Goal: Task Accomplishment & Management: Manage account settings

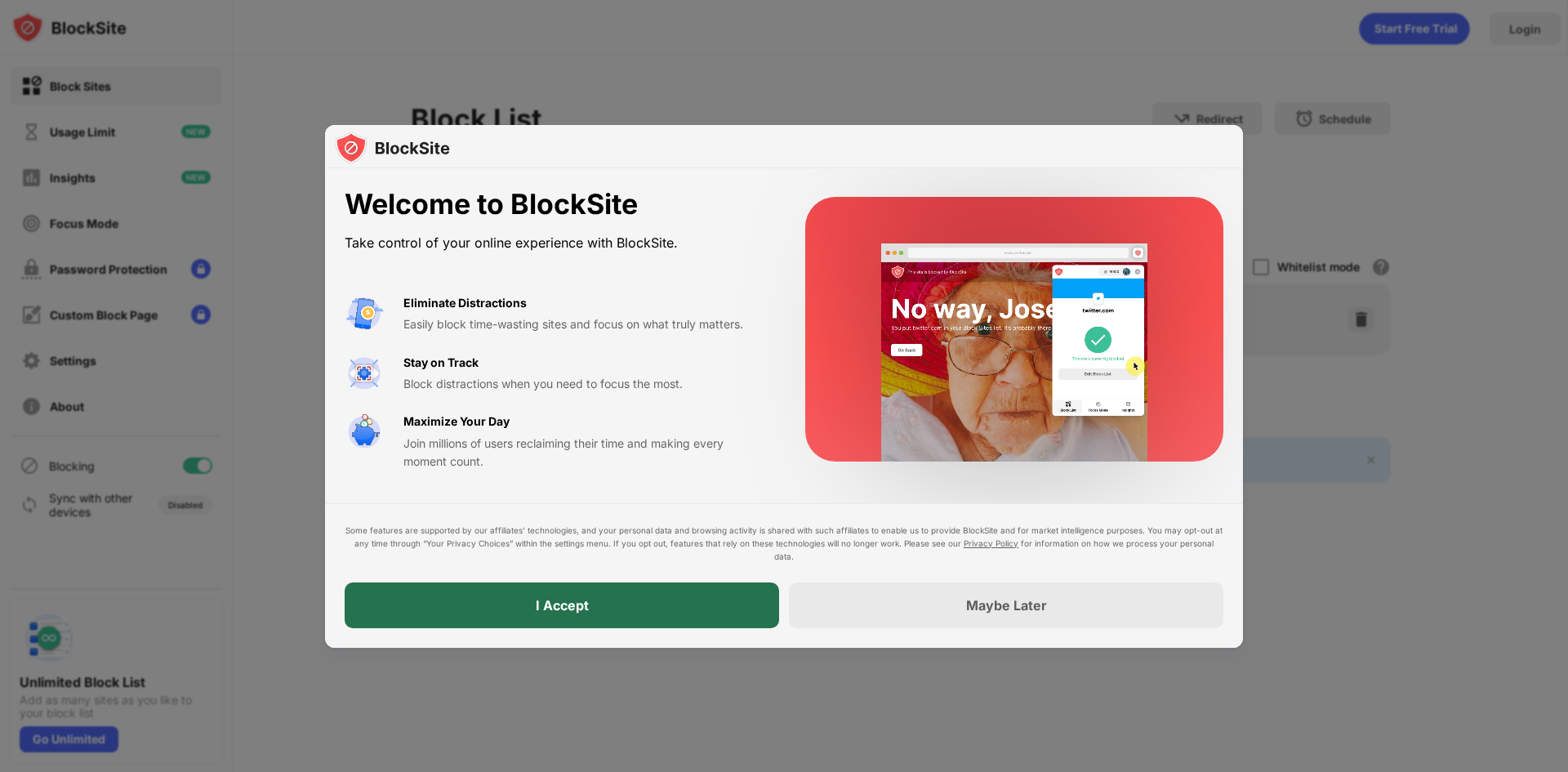
click at [575, 604] on div "I Accept" at bounding box center [561, 604] width 53 height 16
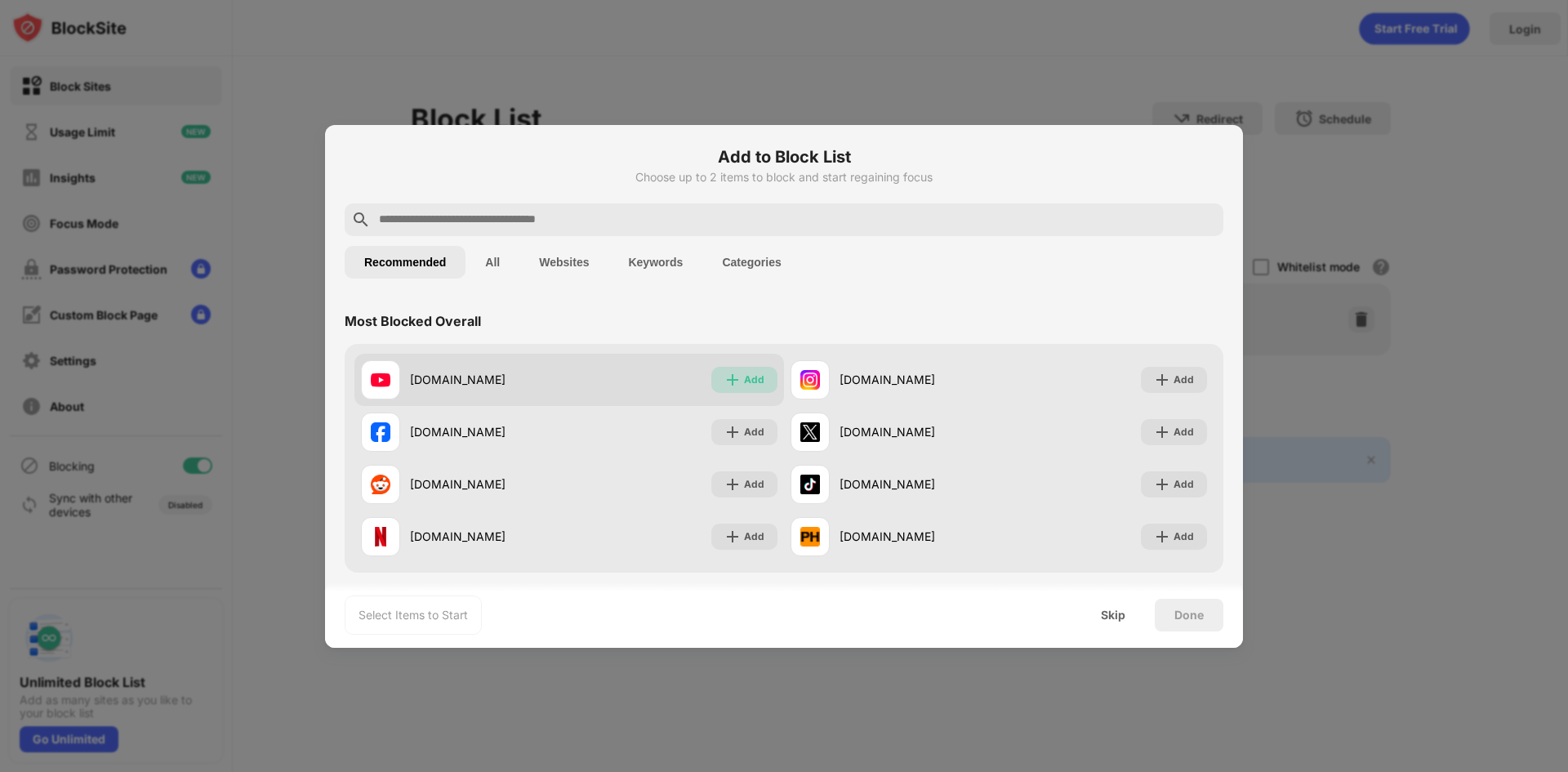
click at [717, 380] on div "Add" at bounding box center [744, 380] width 66 height 26
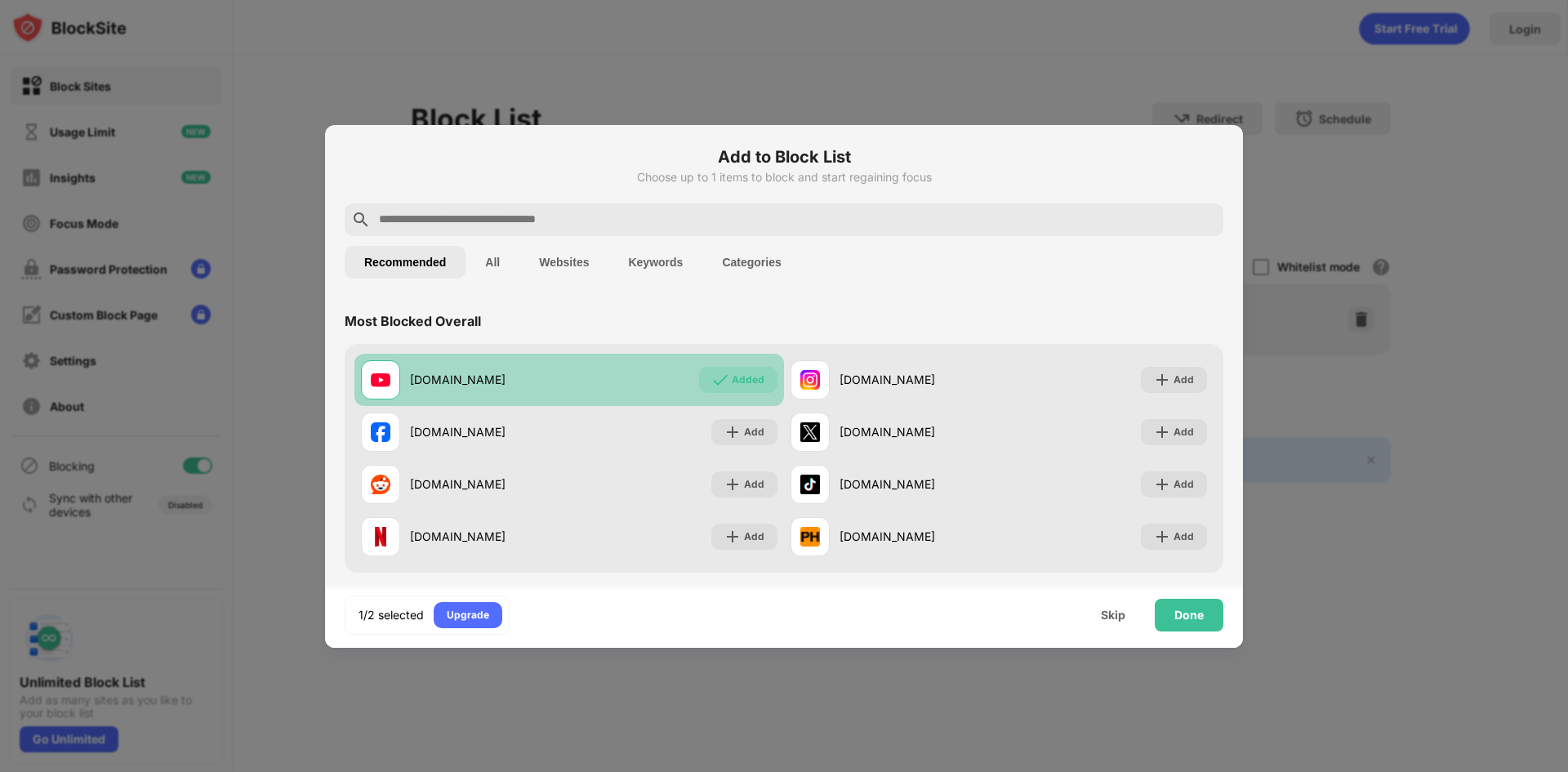
click at [641, 382] on div "[DOMAIN_NAME] Added" at bounding box center [569, 380] width 430 height 52
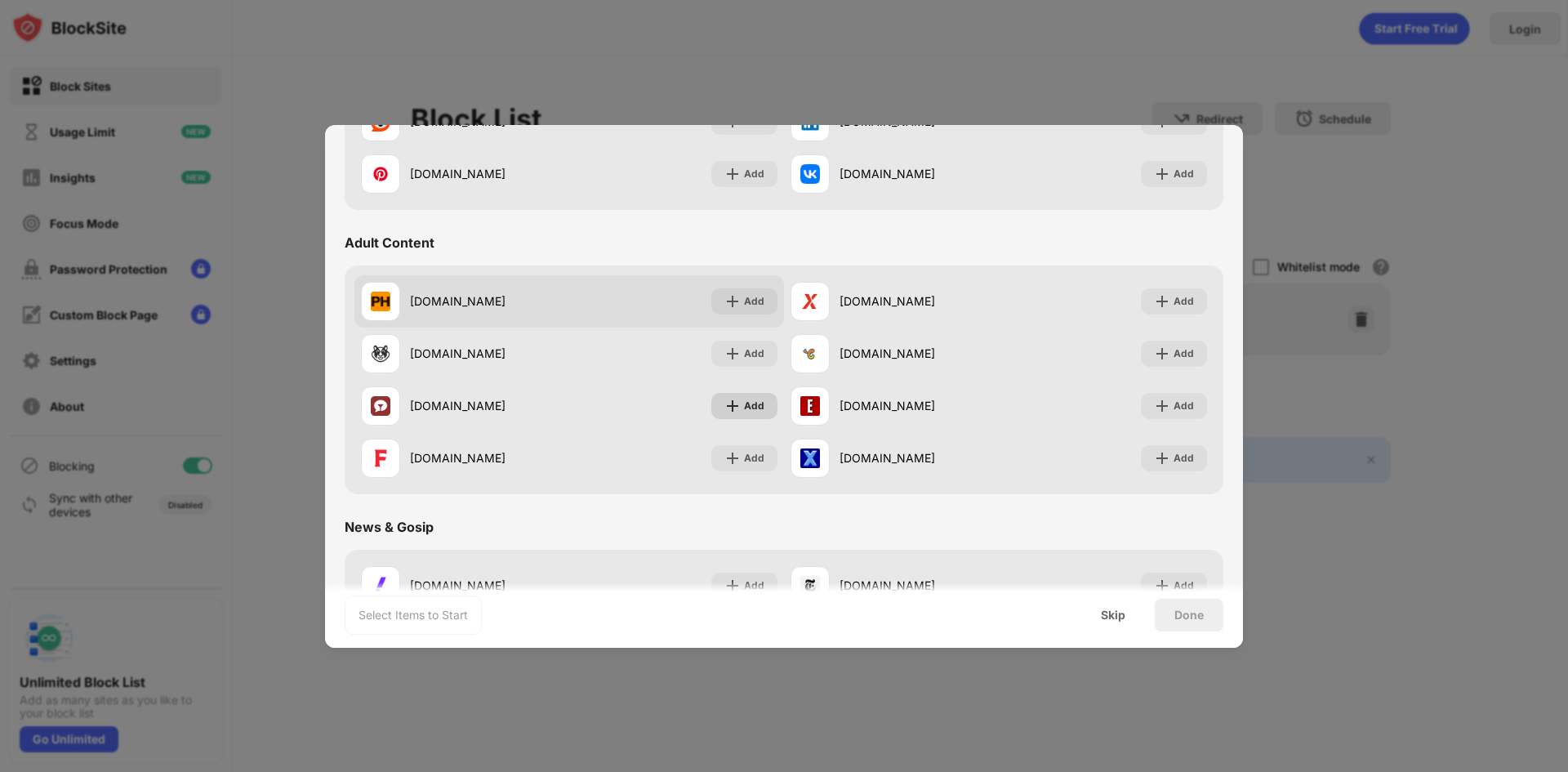
scroll to position [654, 0]
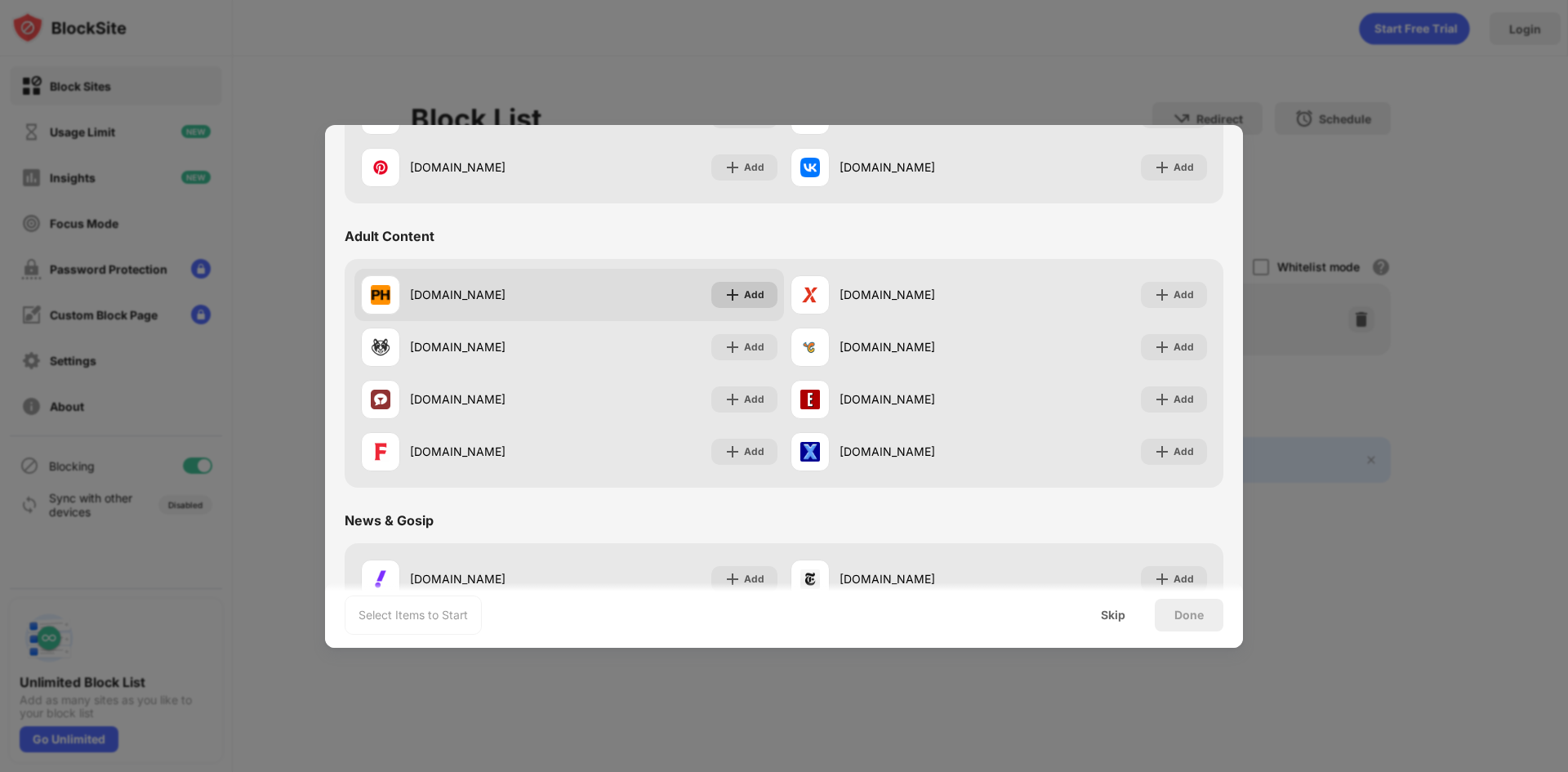
click at [745, 284] on div "Add" at bounding box center [744, 294] width 66 height 26
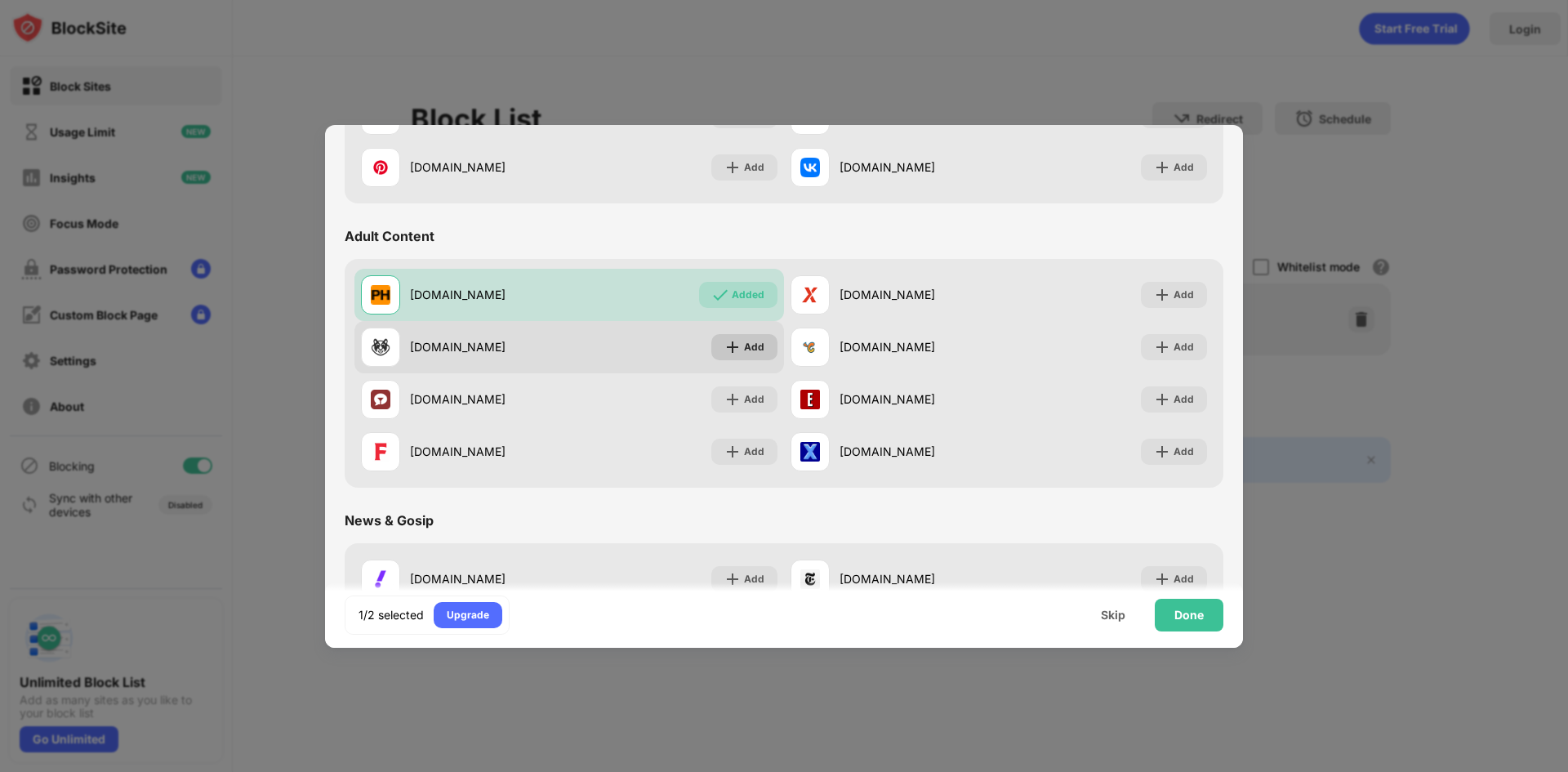
drag, startPoint x: 737, startPoint y: 342, endPoint x: 737, endPoint y: 354, distance: 12.0
click at [737, 345] on div "Add" at bounding box center [744, 347] width 66 height 26
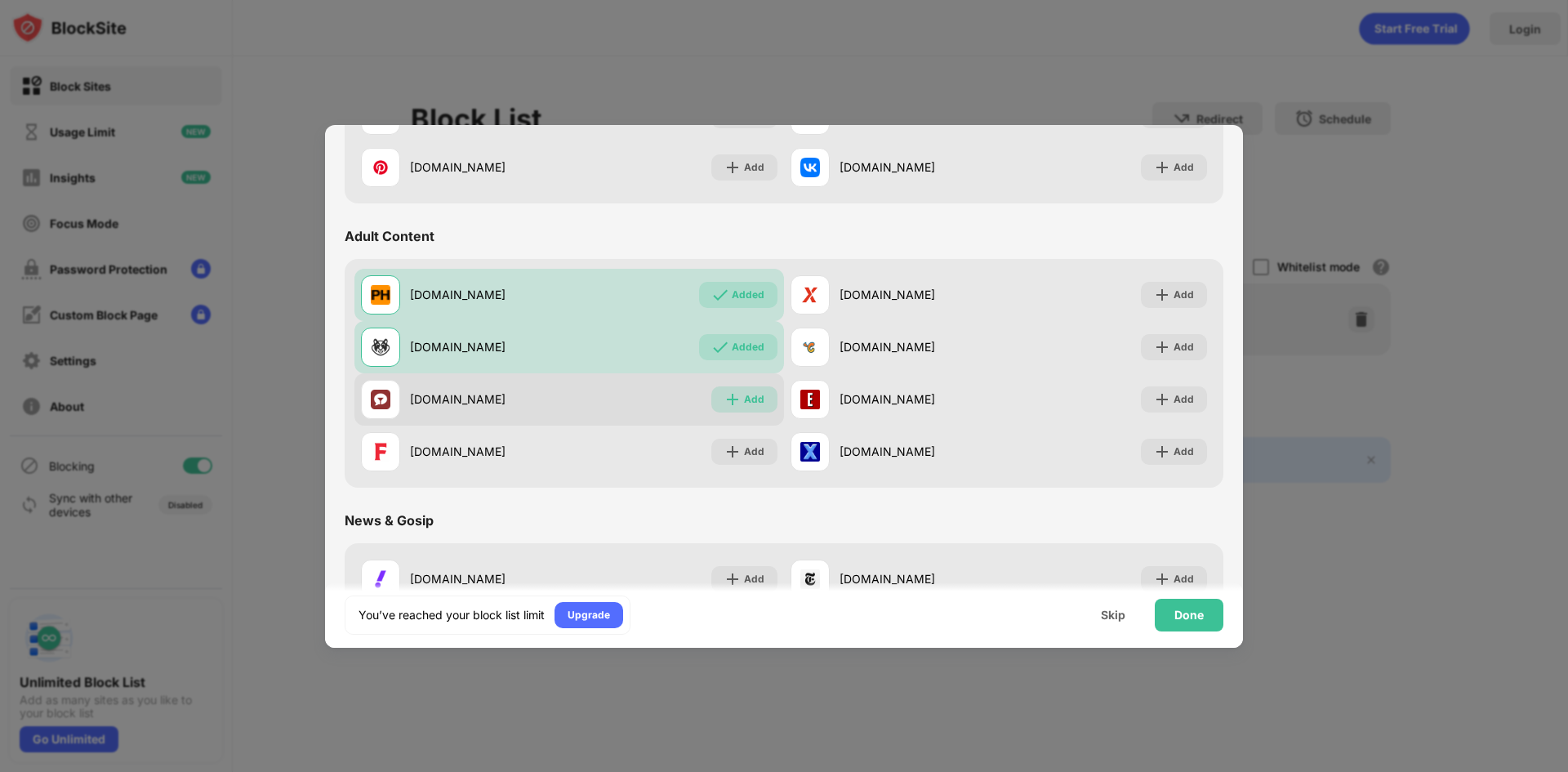
drag, startPoint x: 740, startPoint y: 390, endPoint x: 740, endPoint y: 399, distance: 9.0
click at [740, 391] on div "Add" at bounding box center [744, 399] width 66 height 26
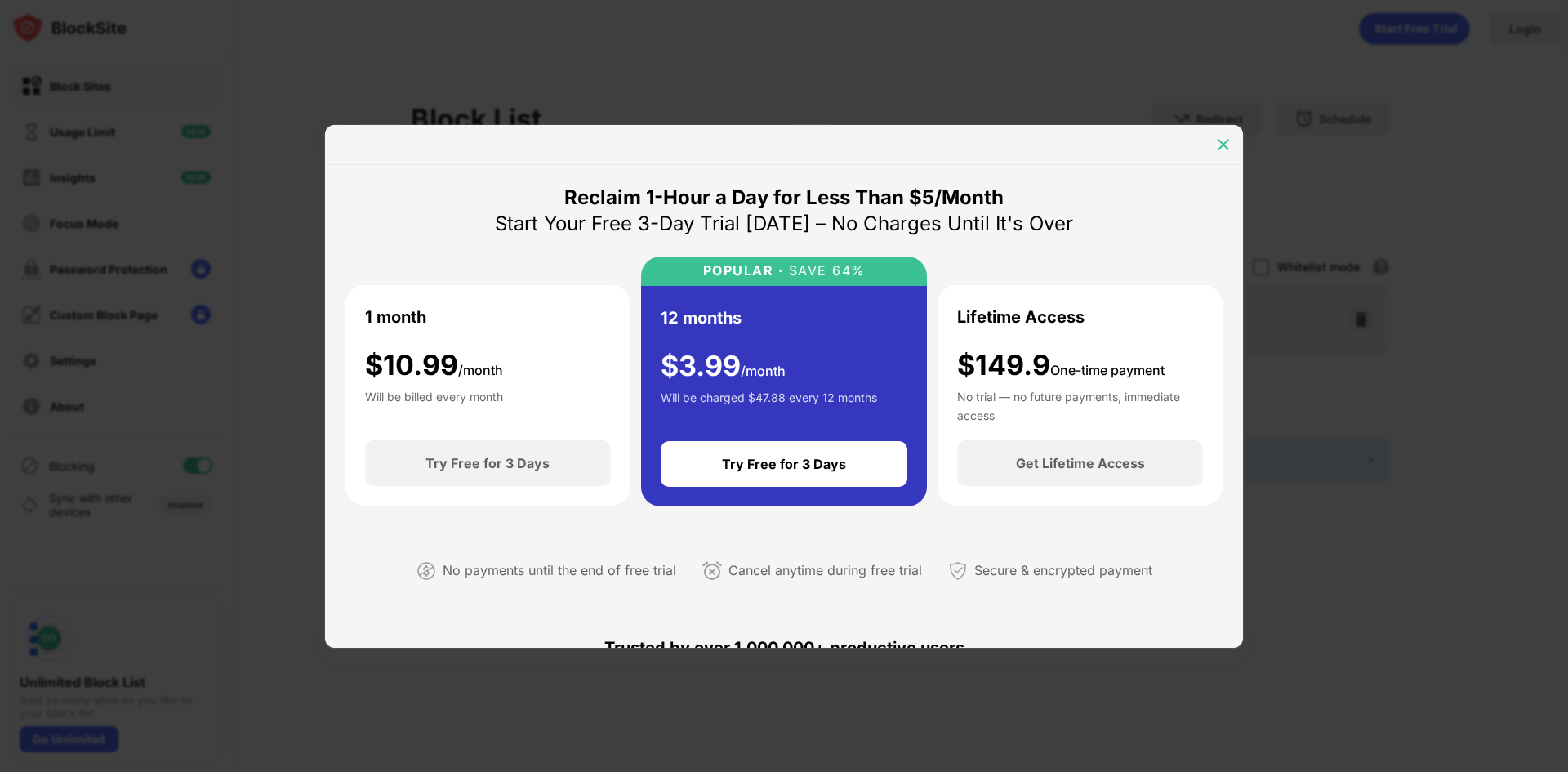
click at [1224, 149] on img at bounding box center [1223, 144] width 16 height 16
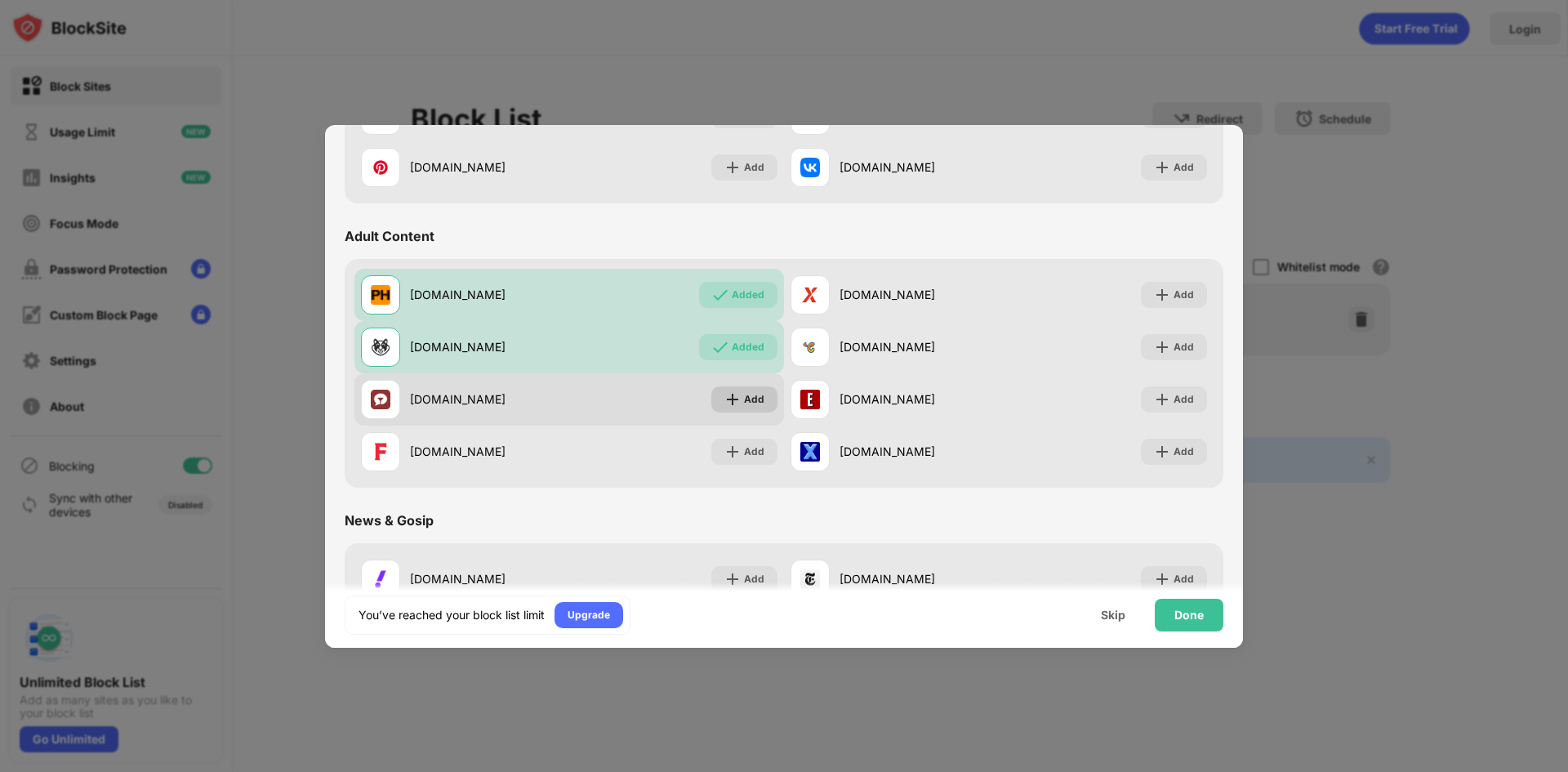
click at [731, 404] on img at bounding box center [732, 399] width 16 height 16
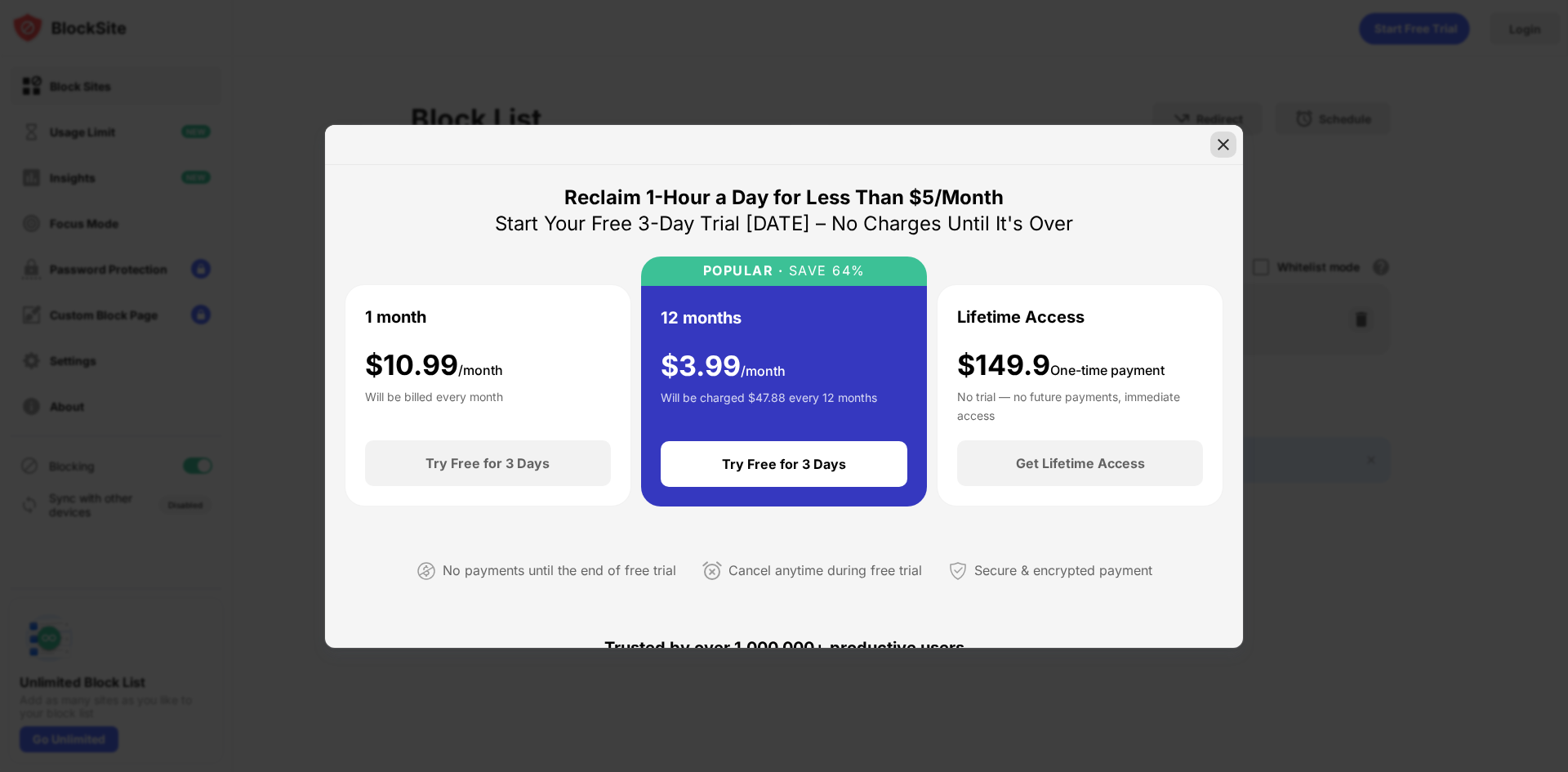
click at [1220, 145] on img at bounding box center [1223, 144] width 16 height 16
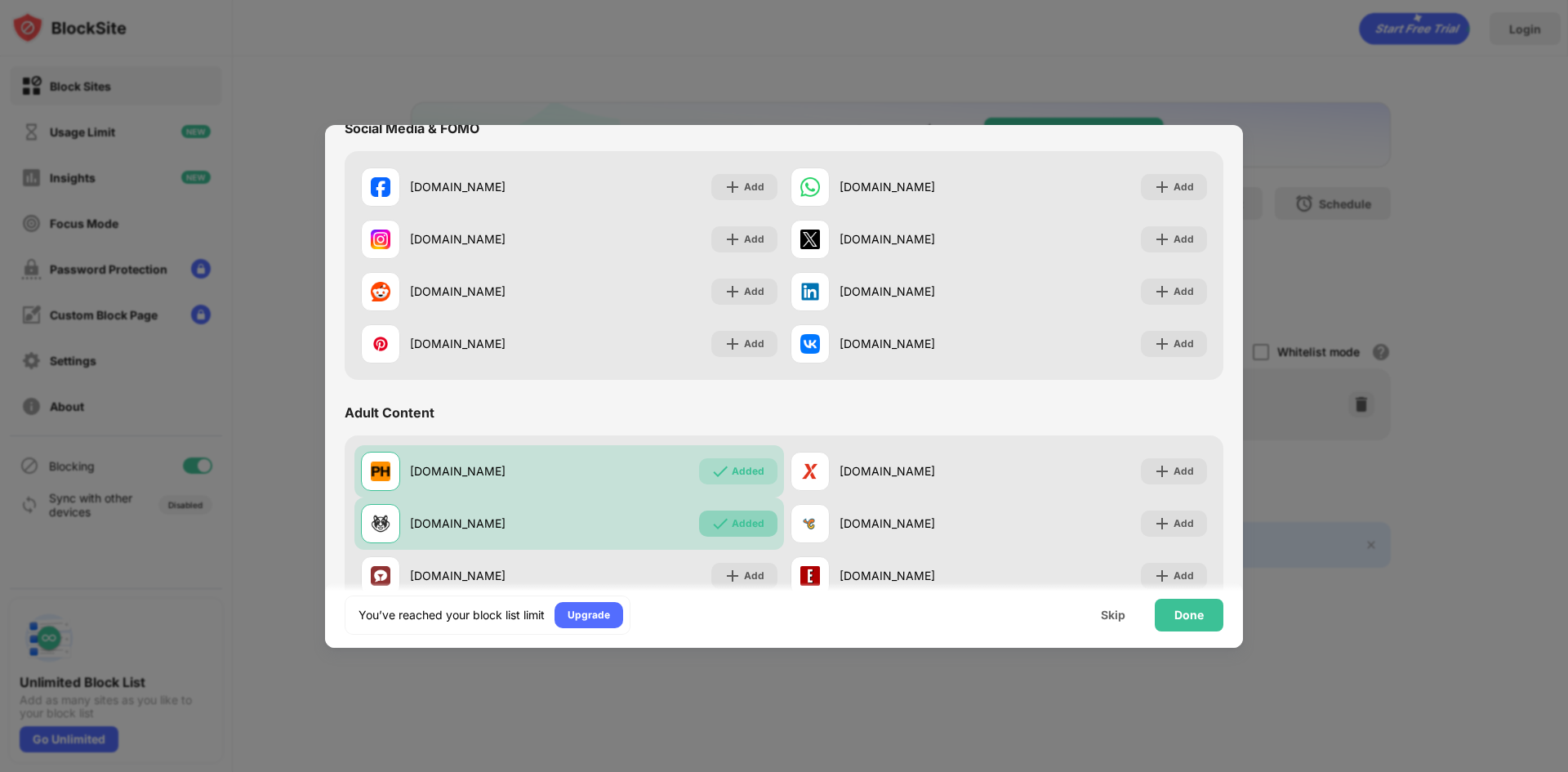
scroll to position [572, 0]
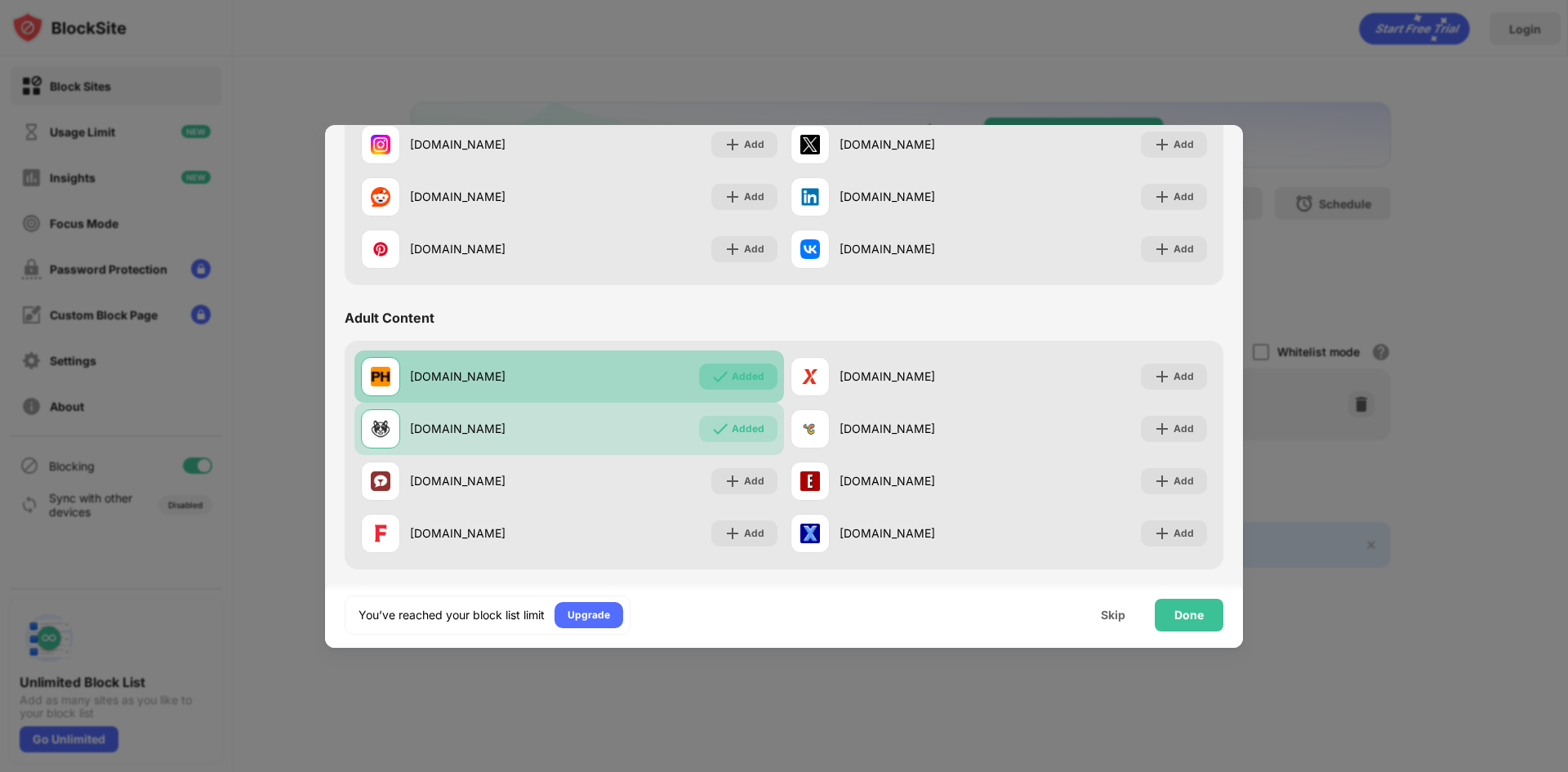
click at [753, 360] on div "[DOMAIN_NAME] Added" at bounding box center [569, 376] width 430 height 52
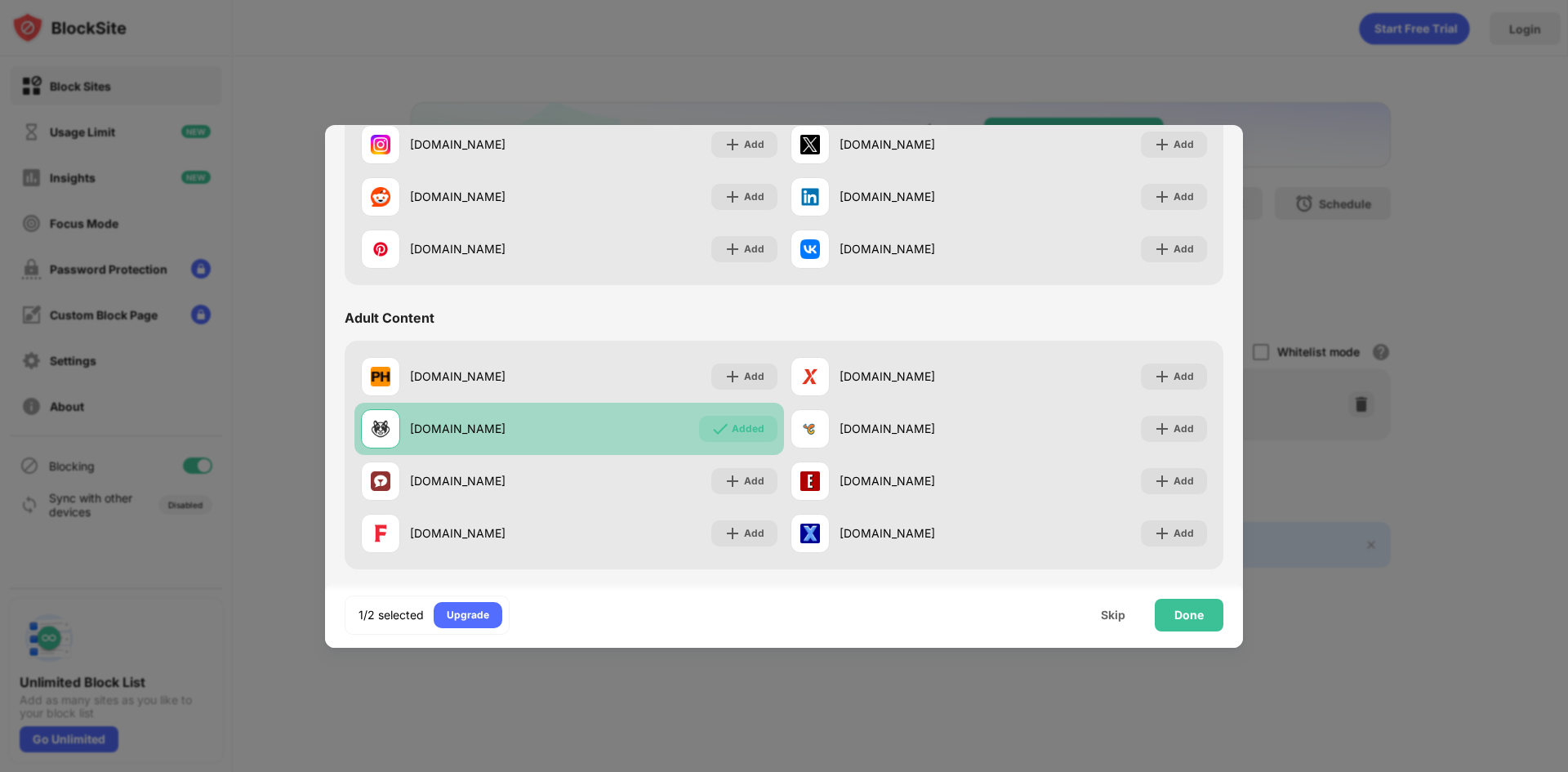
click at [736, 422] on div "Added" at bounding box center [748, 428] width 33 height 16
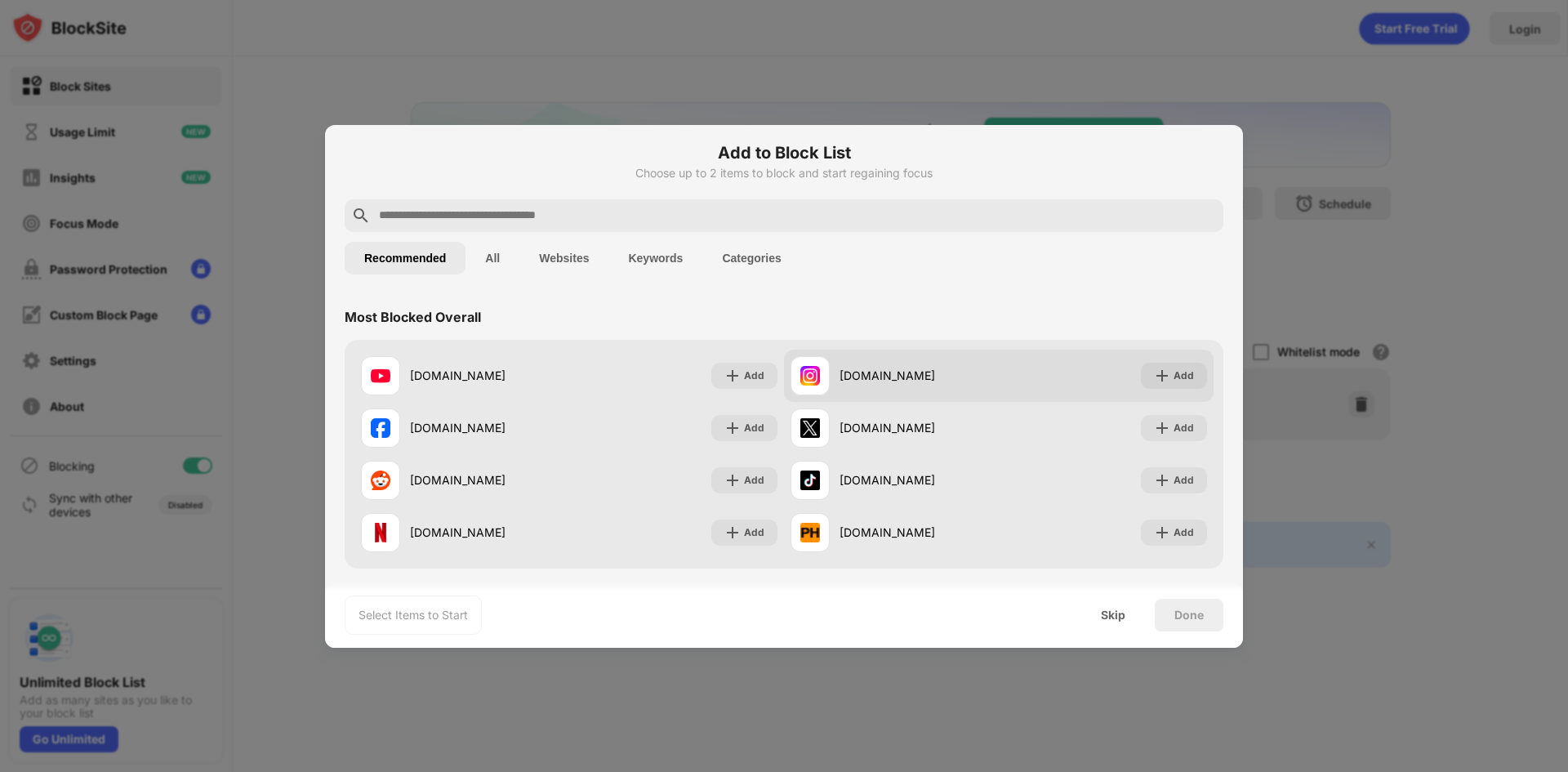
scroll to position [0, 0]
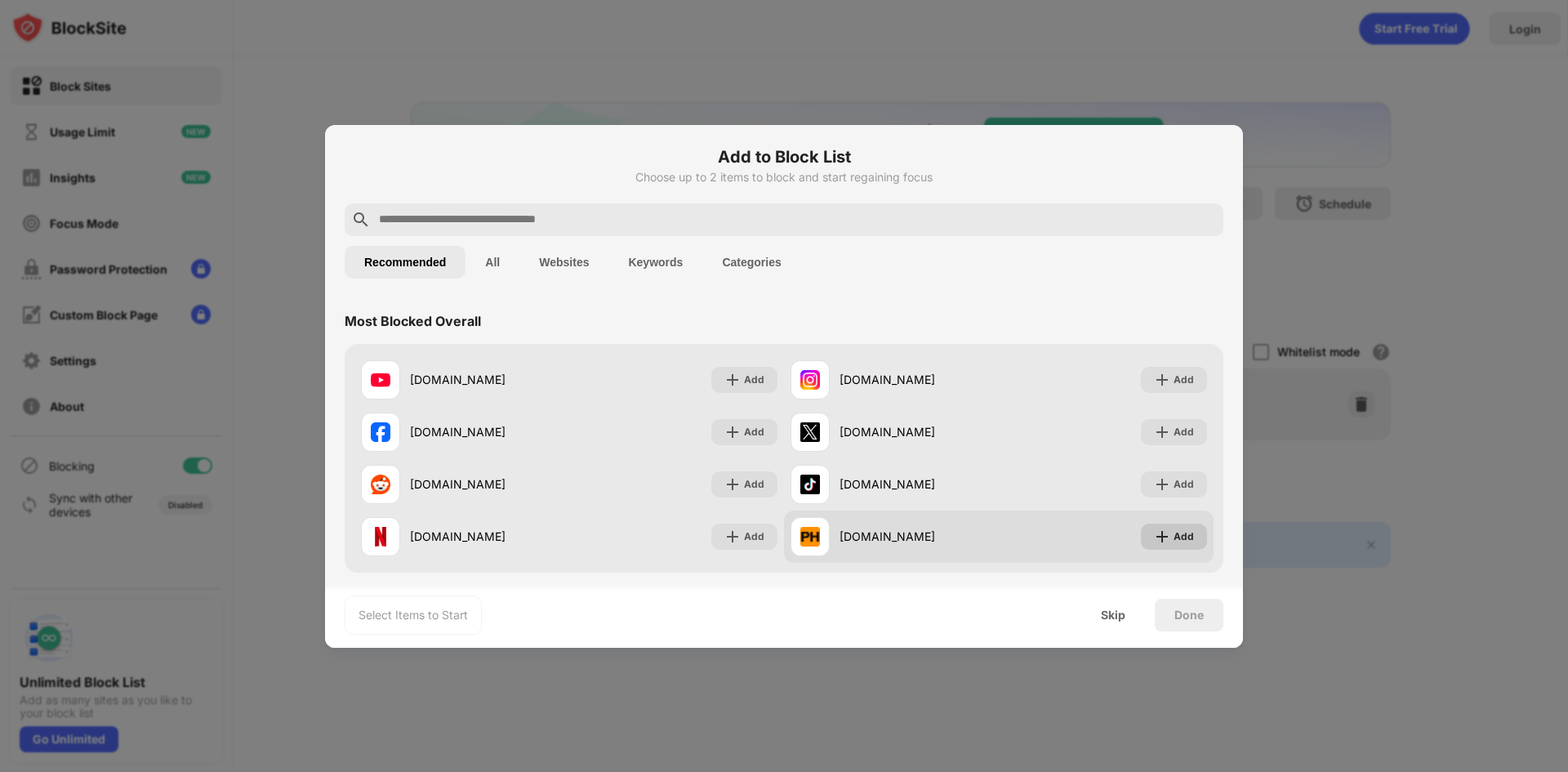
click at [1160, 532] on div "Add" at bounding box center [1173, 536] width 66 height 26
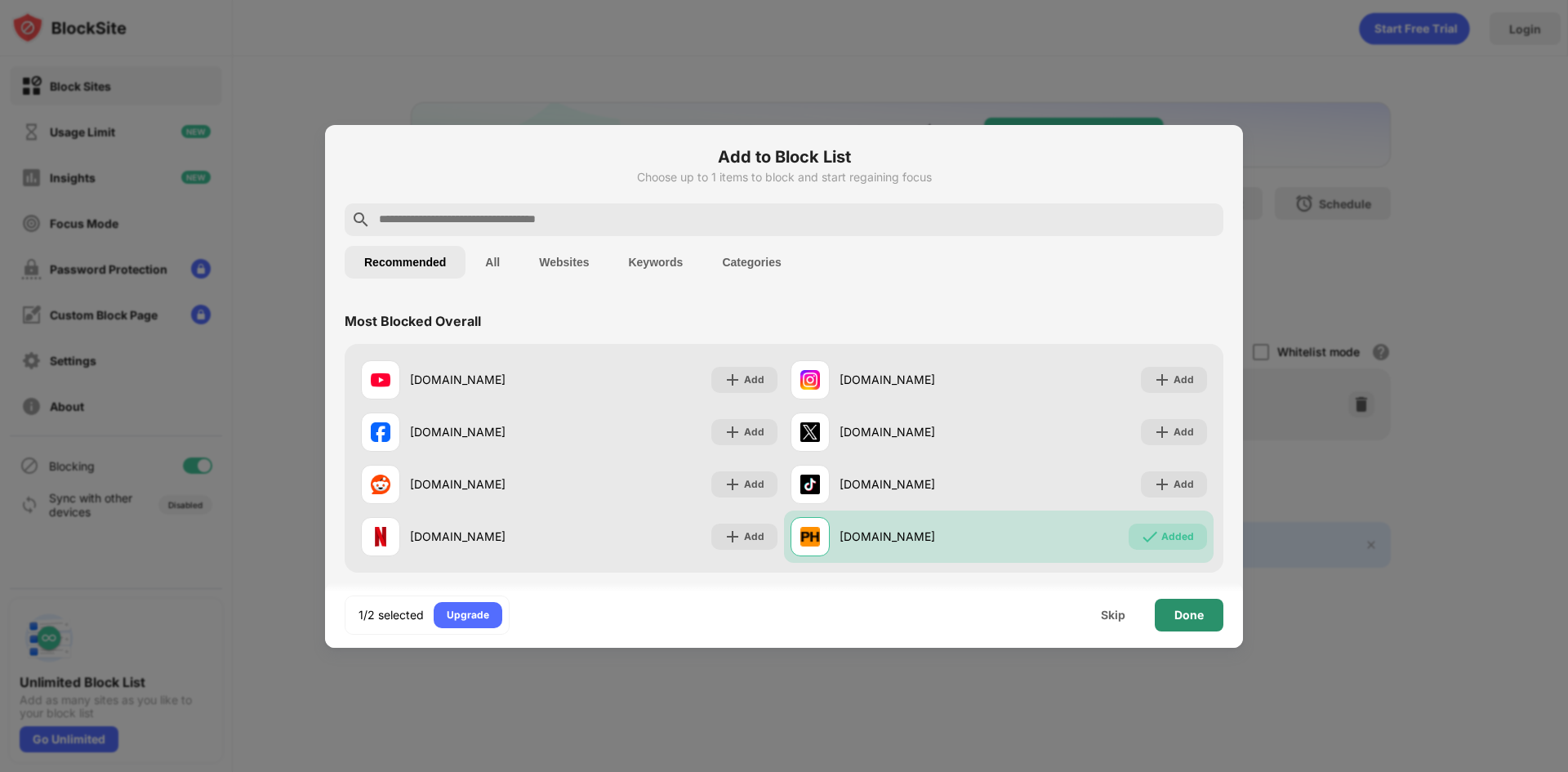
click at [1181, 621] on div "Done" at bounding box center [1188, 615] width 29 height 13
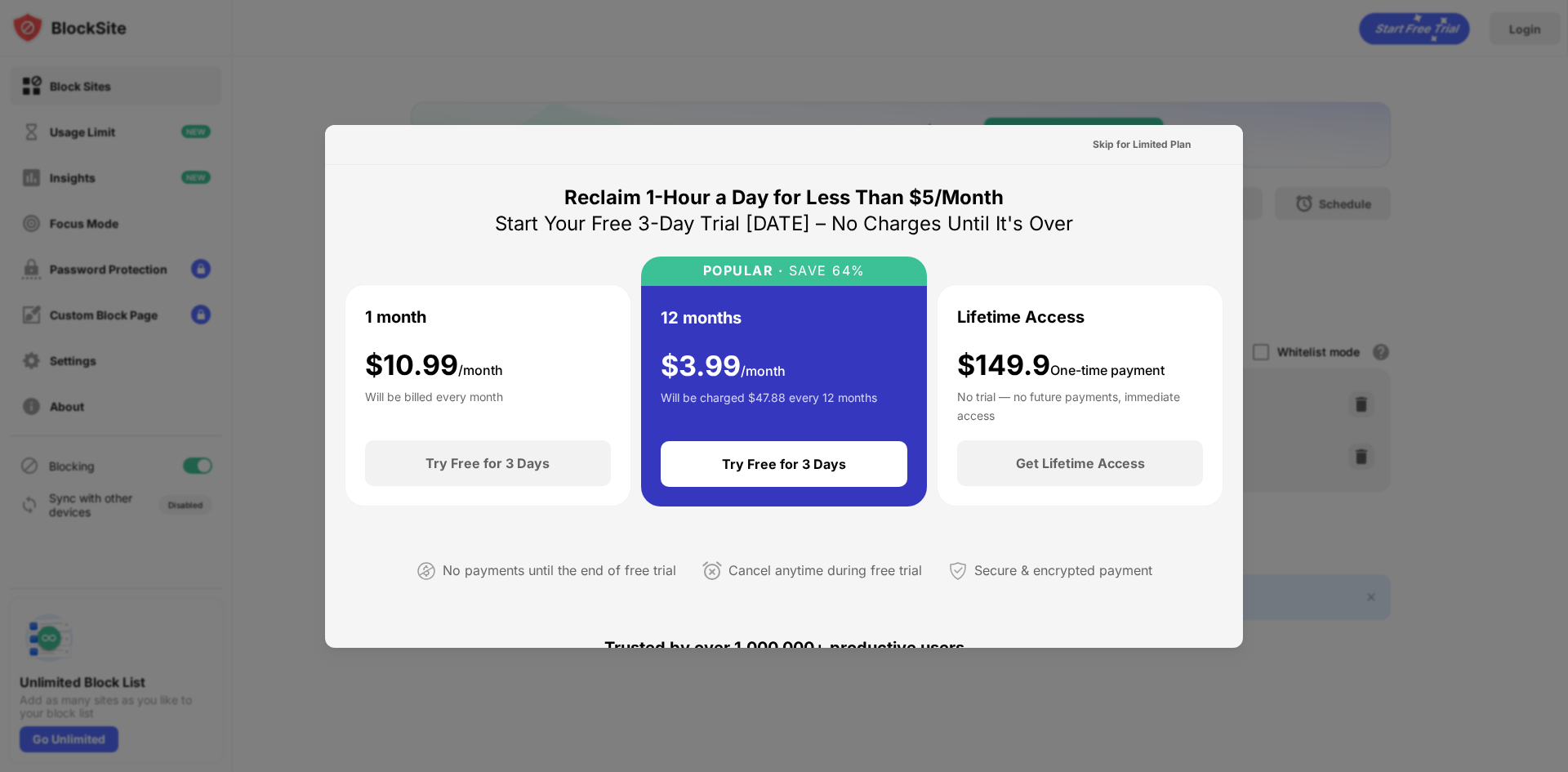
click at [916, 91] on div at bounding box center [784, 386] width 1568 height 772
click at [301, 422] on div at bounding box center [784, 386] width 1568 height 772
drag, startPoint x: 1396, startPoint y: 38, endPoint x: 1290, endPoint y: 61, distance: 108.5
click at [1395, 45] on div at bounding box center [784, 386] width 1568 height 772
click at [1141, 205] on div "Reclaim 1-Hour a Day for Less Than $5/Month Start Your Free 3-Day Trial [DATE] …" at bounding box center [784, 396] width 879 height 425
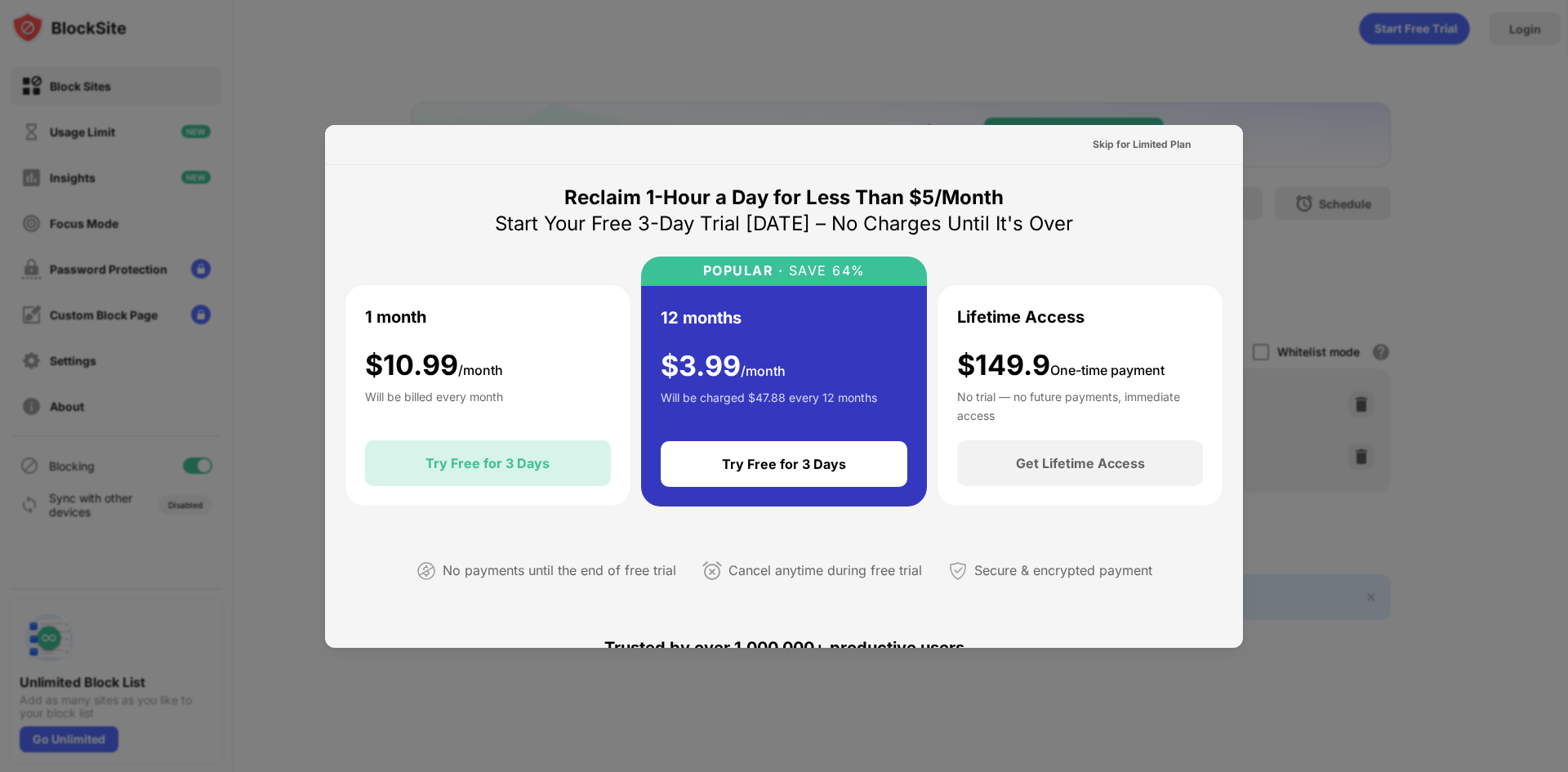
click at [525, 465] on div "Try Free for 3 Days" at bounding box center [488, 463] width 124 height 16
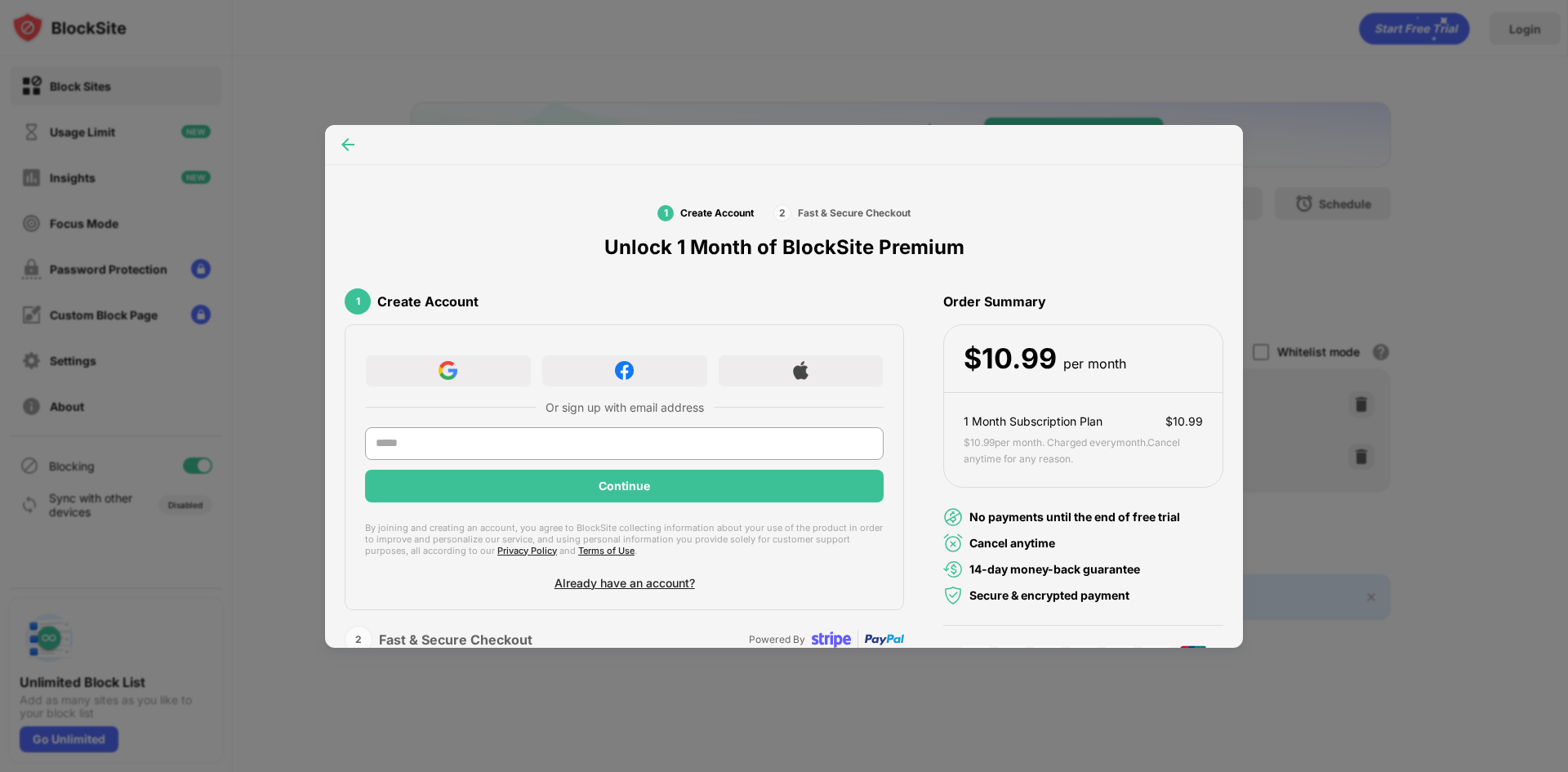
click at [356, 148] on div at bounding box center [348, 144] width 26 height 26
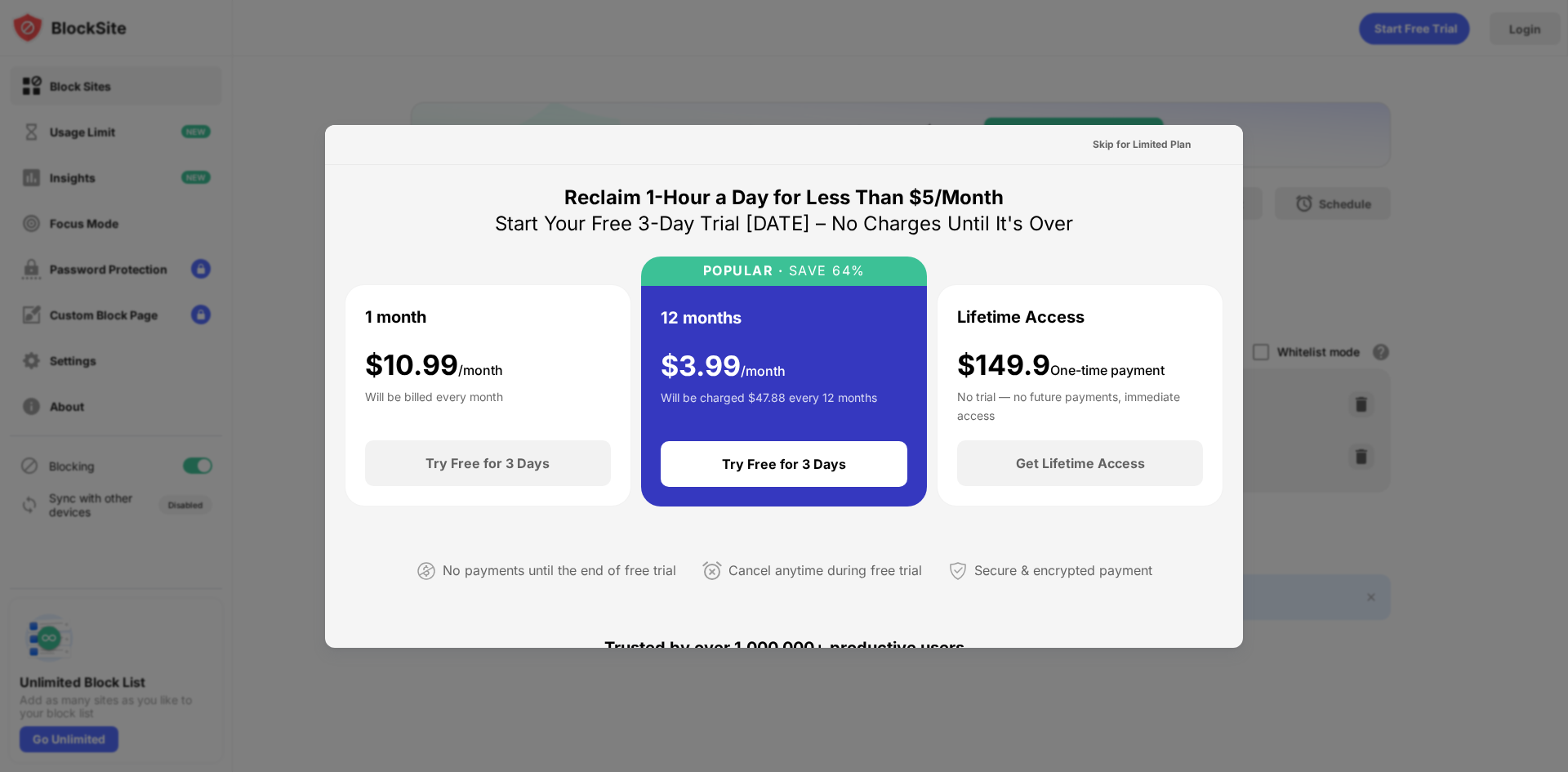
click at [349, 147] on div "Skip for Limited Plan" at bounding box center [784, 145] width 918 height 40
click at [1195, 147] on div "Skip for Limited Plan" at bounding box center [784, 145] width 918 height 40
click at [1160, 144] on div "Skip for Limited Plan" at bounding box center [1141, 144] width 98 height 16
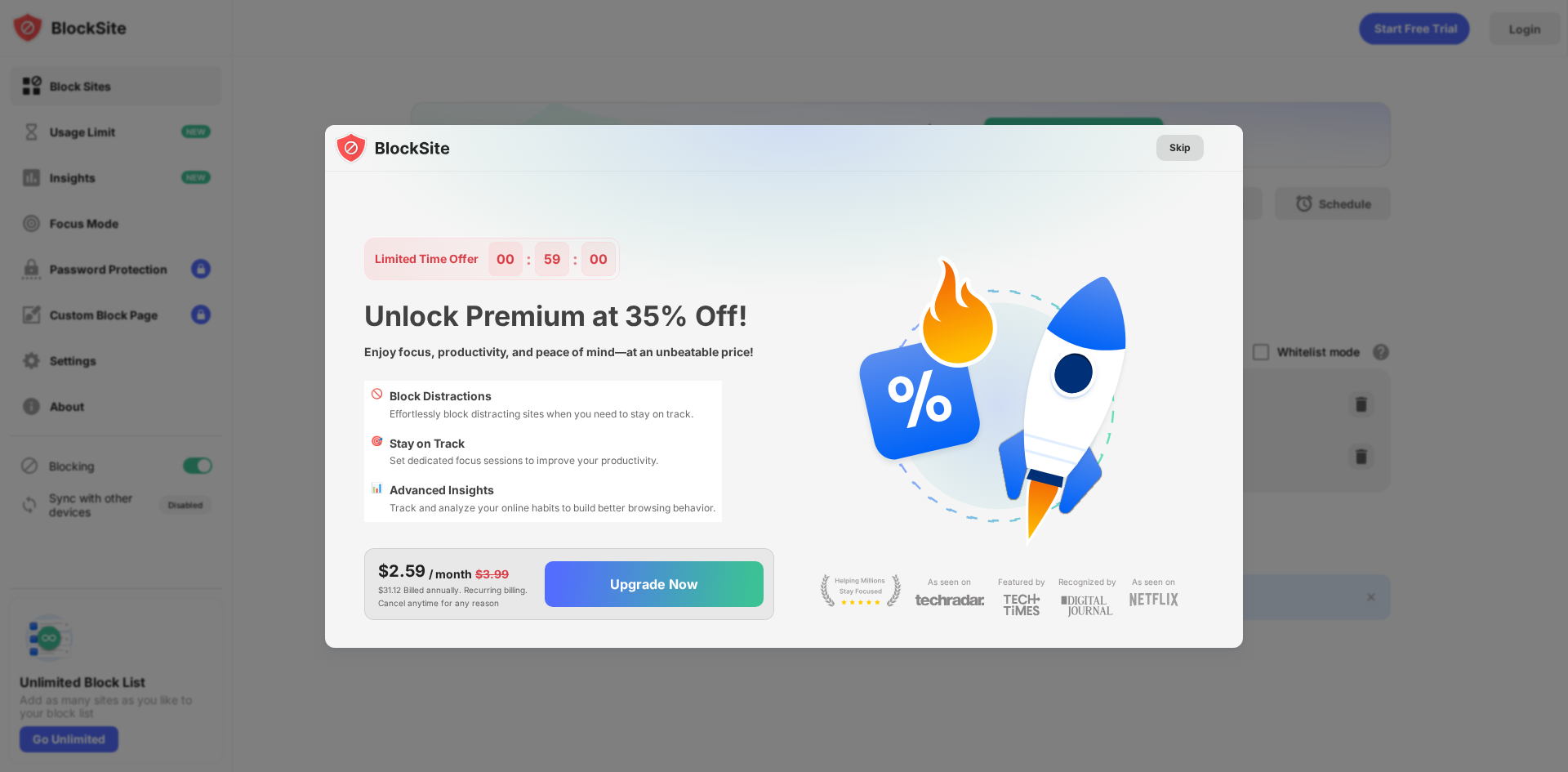
click at [1184, 155] on div "Skip" at bounding box center [1180, 148] width 21 height 16
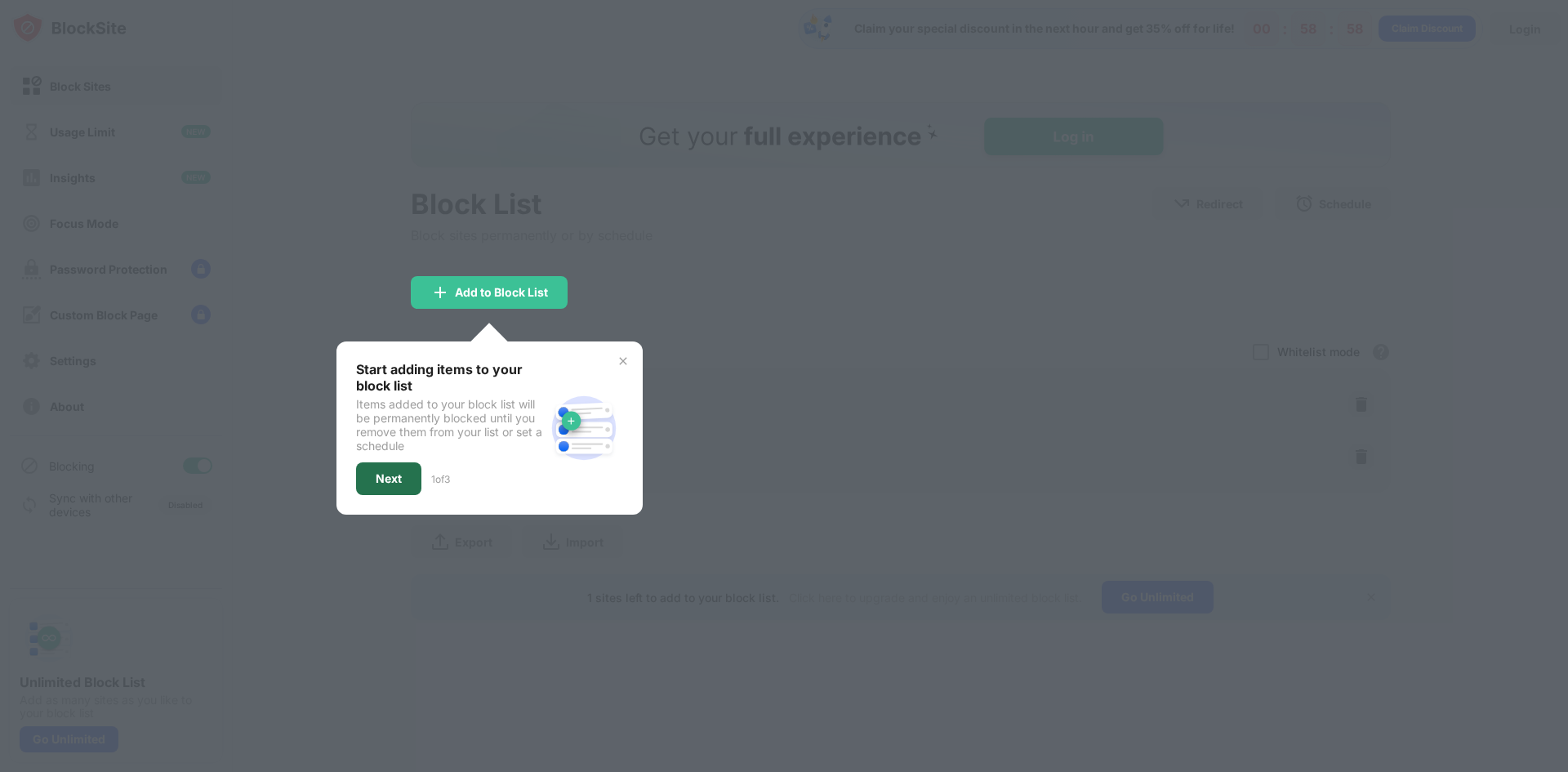
click at [397, 476] on div "Next" at bounding box center [388, 479] width 26 height 13
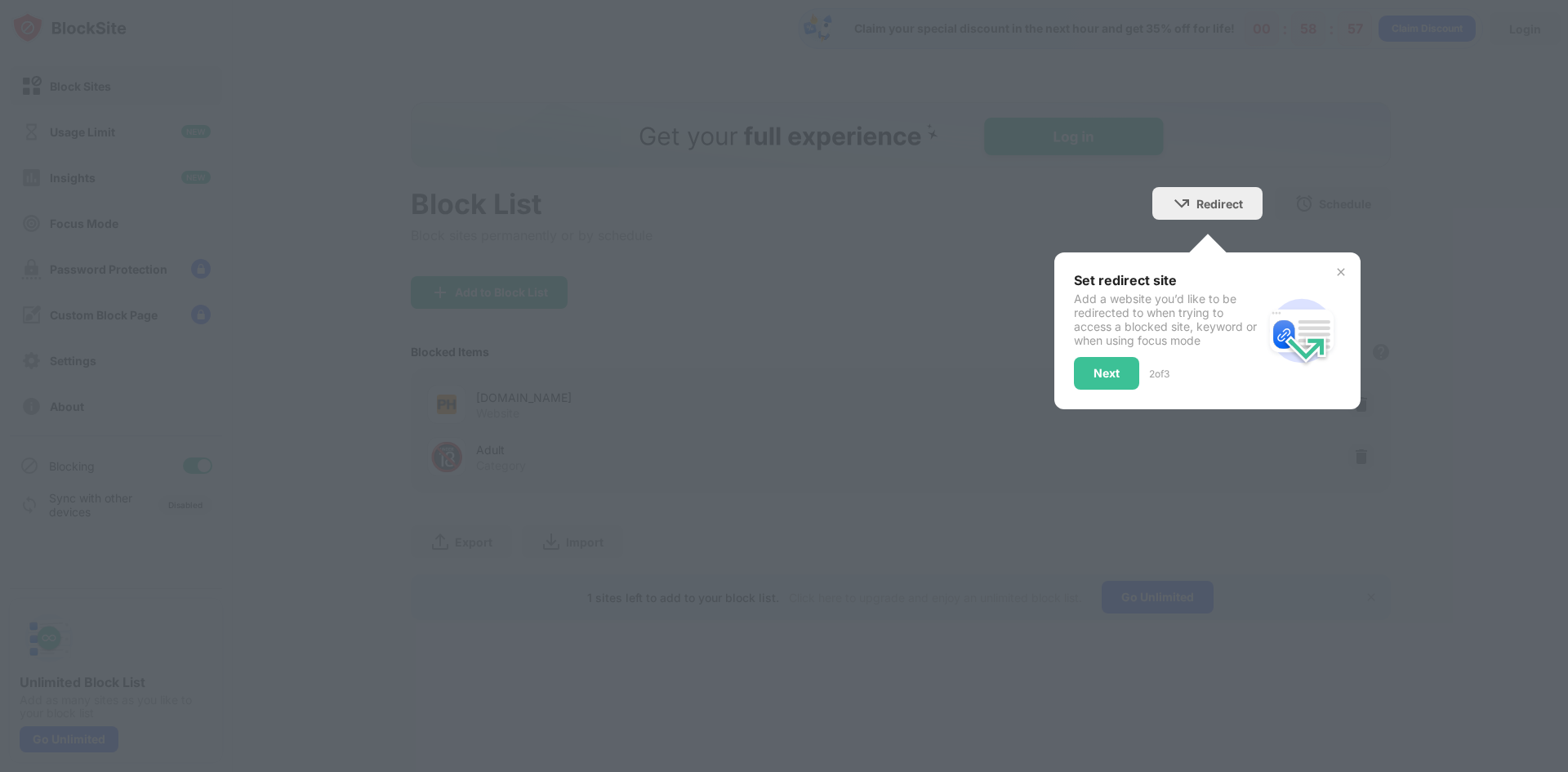
click at [1243, 210] on div "Redirect Choose a site to be redirected to when blocking is active" at bounding box center [1208, 203] width 111 height 33
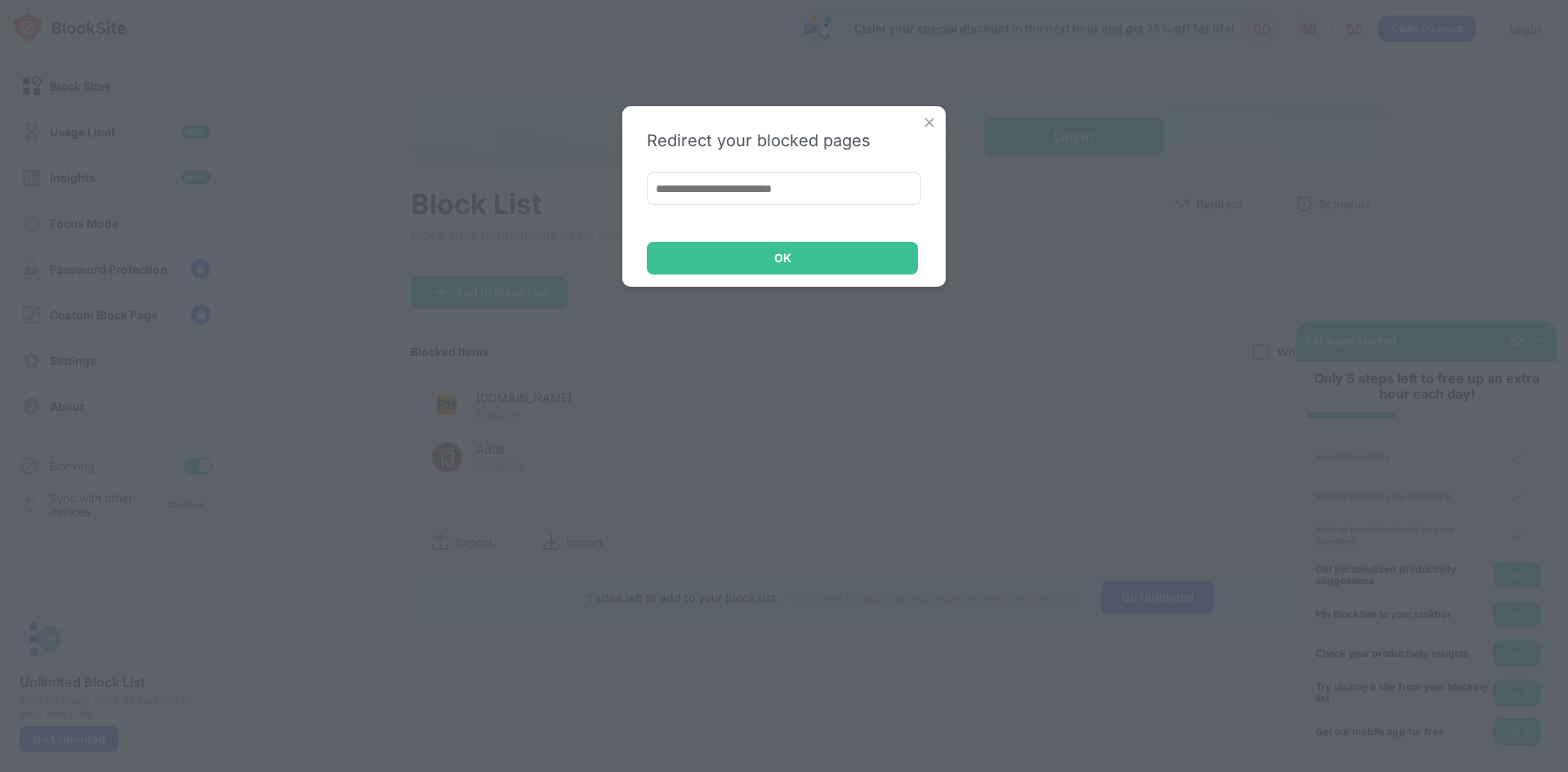
click at [858, 219] on div "Redirect your blocked pages OK" at bounding box center [784, 196] width 323 height 180
click at [838, 237] on div "Redirect your blocked pages OK" at bounding box center [784, 196] width 323 height 180
click at [834, 254] on div "OK" at bounding box center [783, 257] width 272 height 33
click at [924, 127] on img at bounding box center [929, 122] width 16 height 16
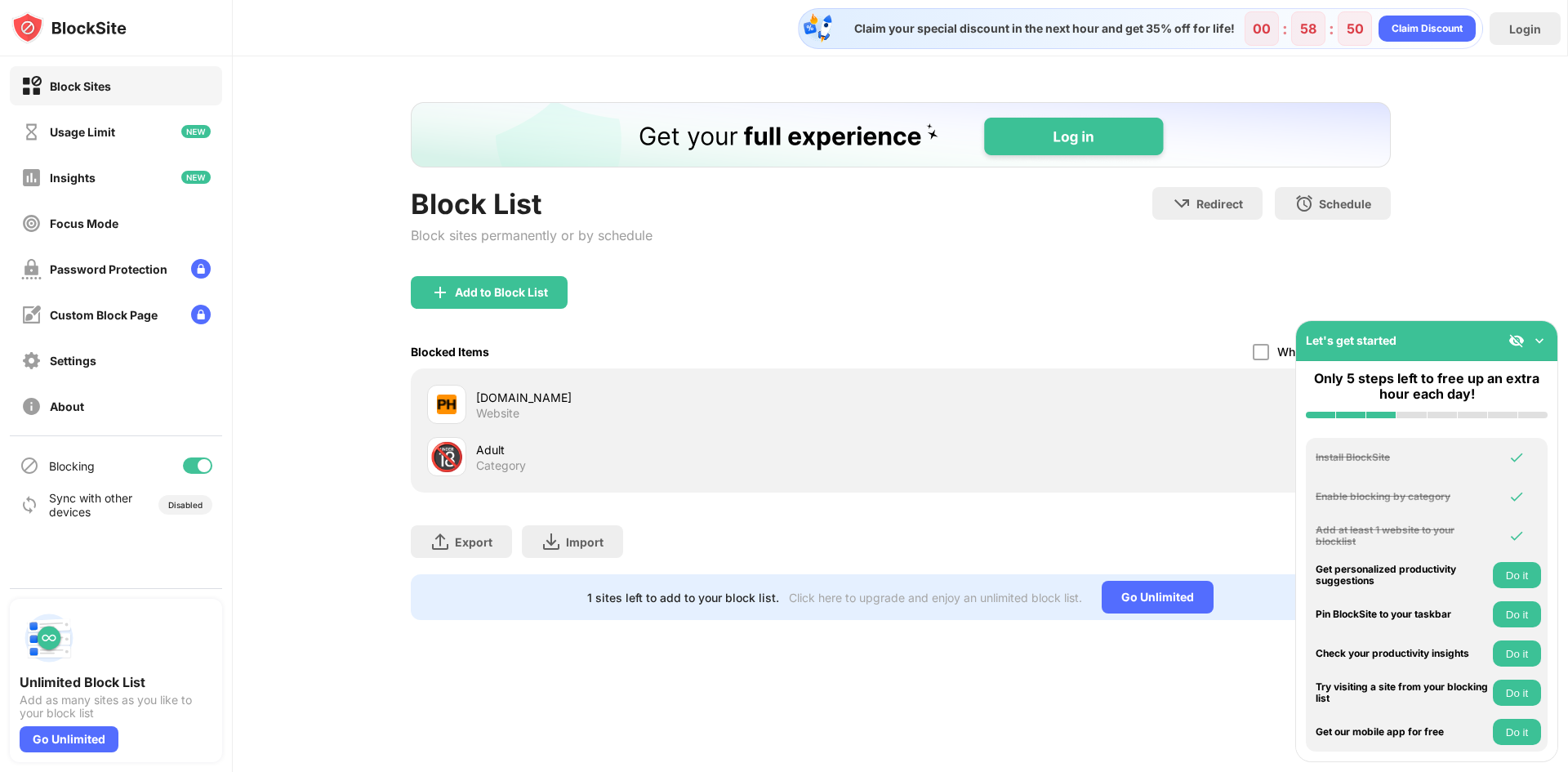
click at [1535, 345] on img at bounding box center [1539, 340] width 16 height 16
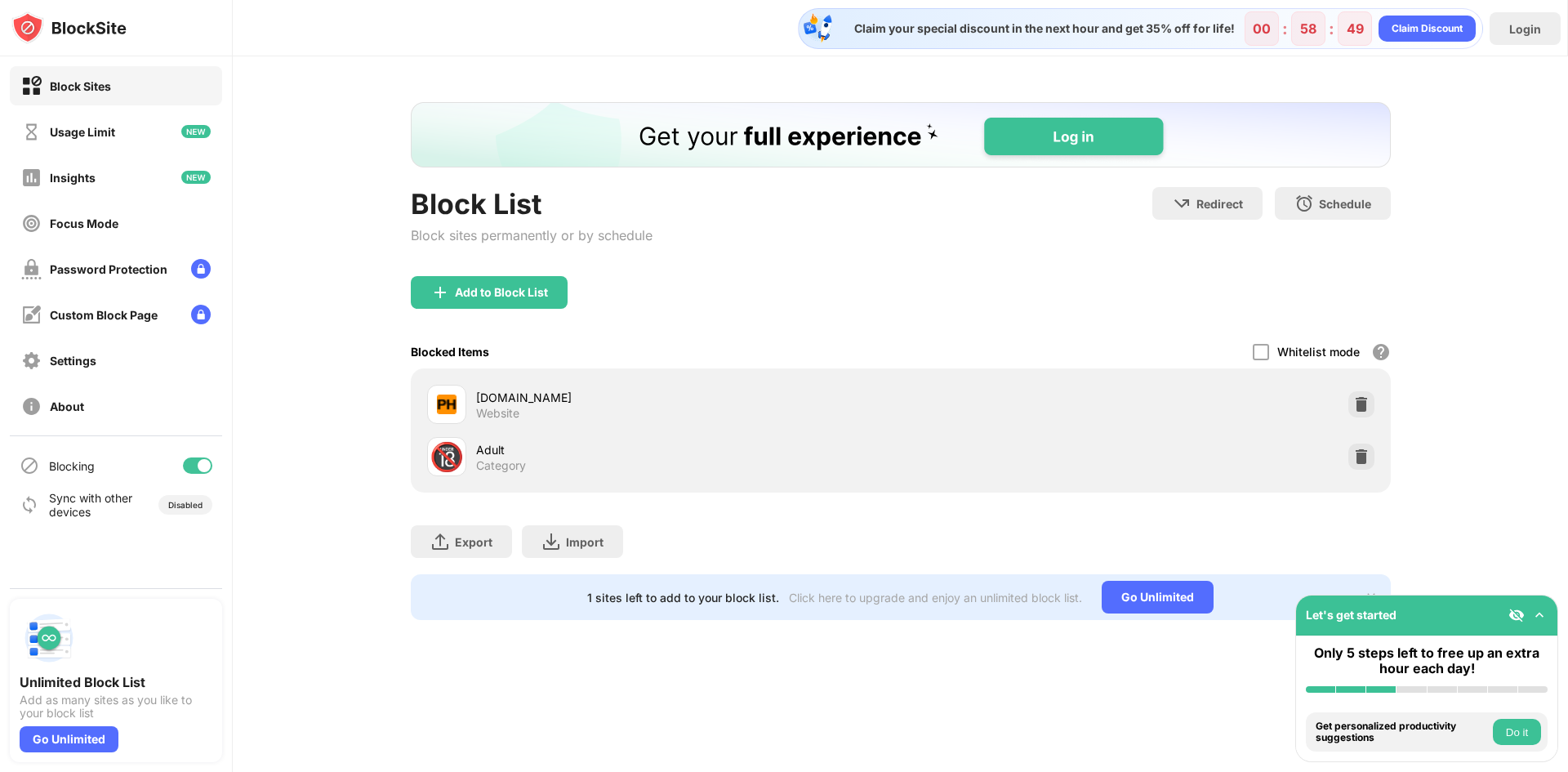
click at [1532, 626] on div "Let's get started" at bounding box center [1427, 615] width 261 height 40
click at [68, 741] on div "Go Unlimited" at bounding box center [69, 738] width 99 height 26
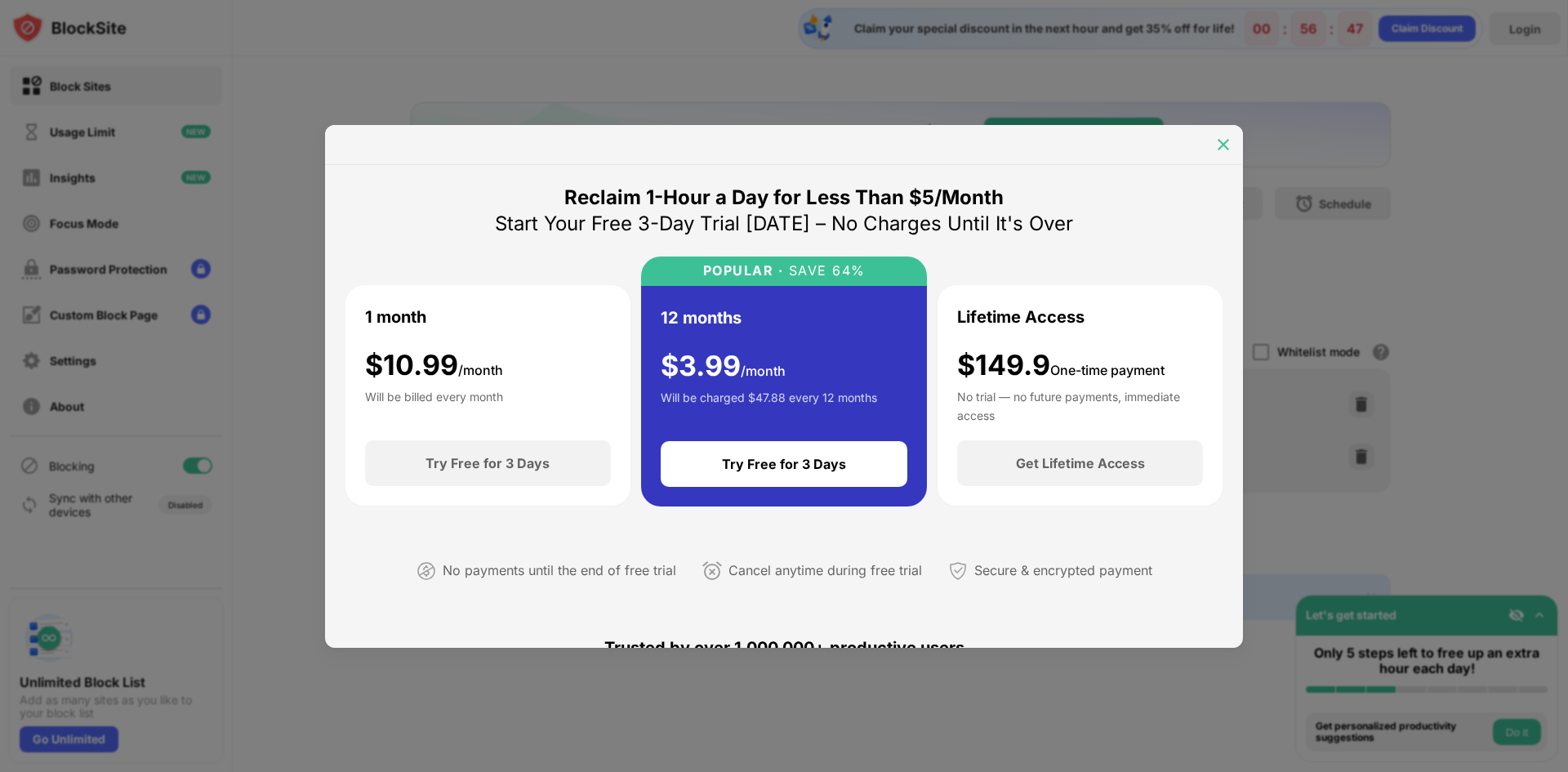
click at [1224, 142] on img at bounding box center [1223, 144] width 16 height 16
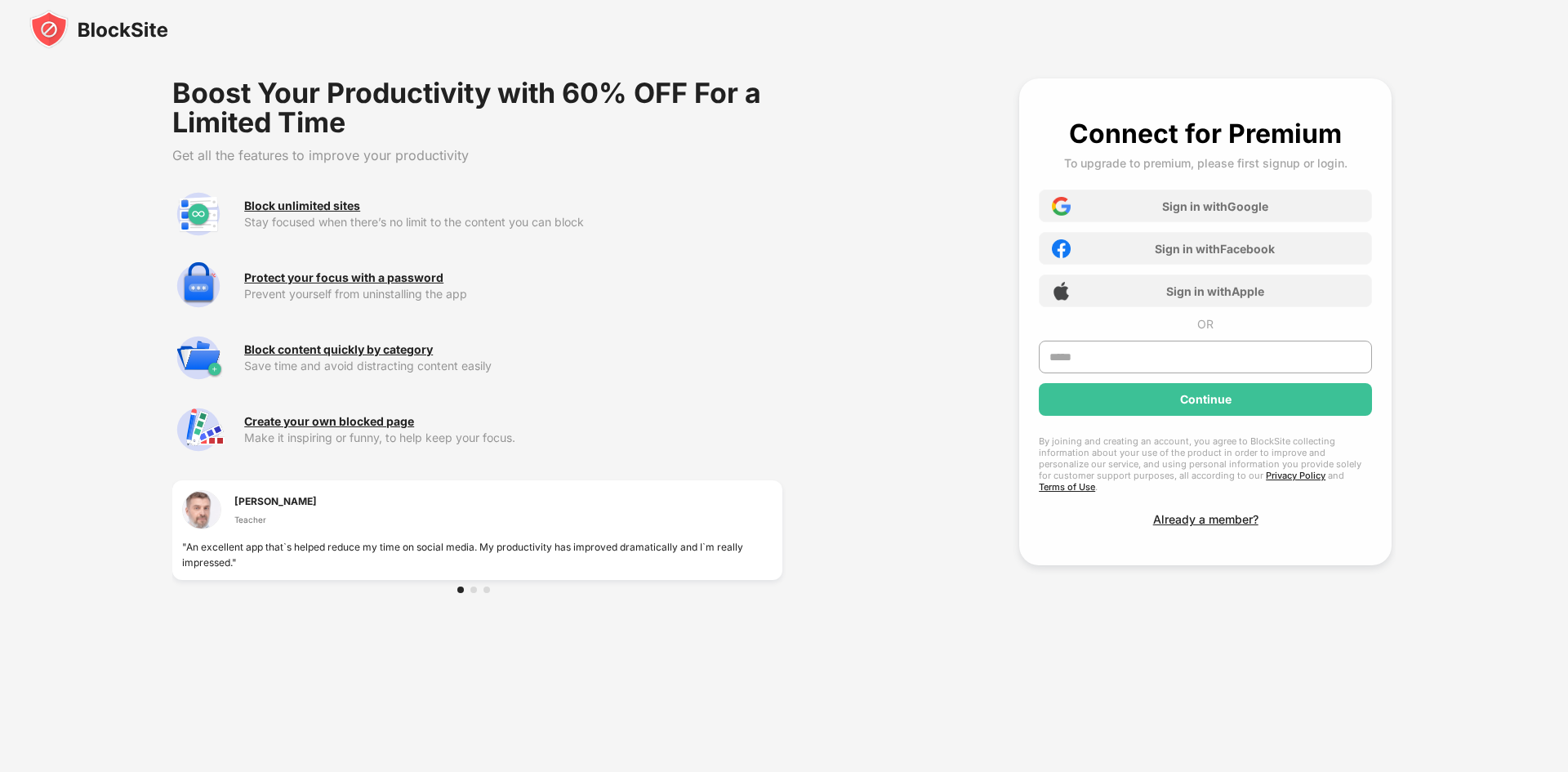
click at [498, 577] on div "[PERSON_NAME] Teacher "An excellent app that`s helped reduce my time on social …" at bounding box center [478, 540] width 610 height 119
click at [465, 531] on div "[PERSON_NAME] Teacher" at bounding box center [477, 515] width 591 height 49
click at [344, 194] on div "Block unlimited sites Stay focused when there’s no limit to the content you can…" at bounding box center [478, 214] width 610 height 52
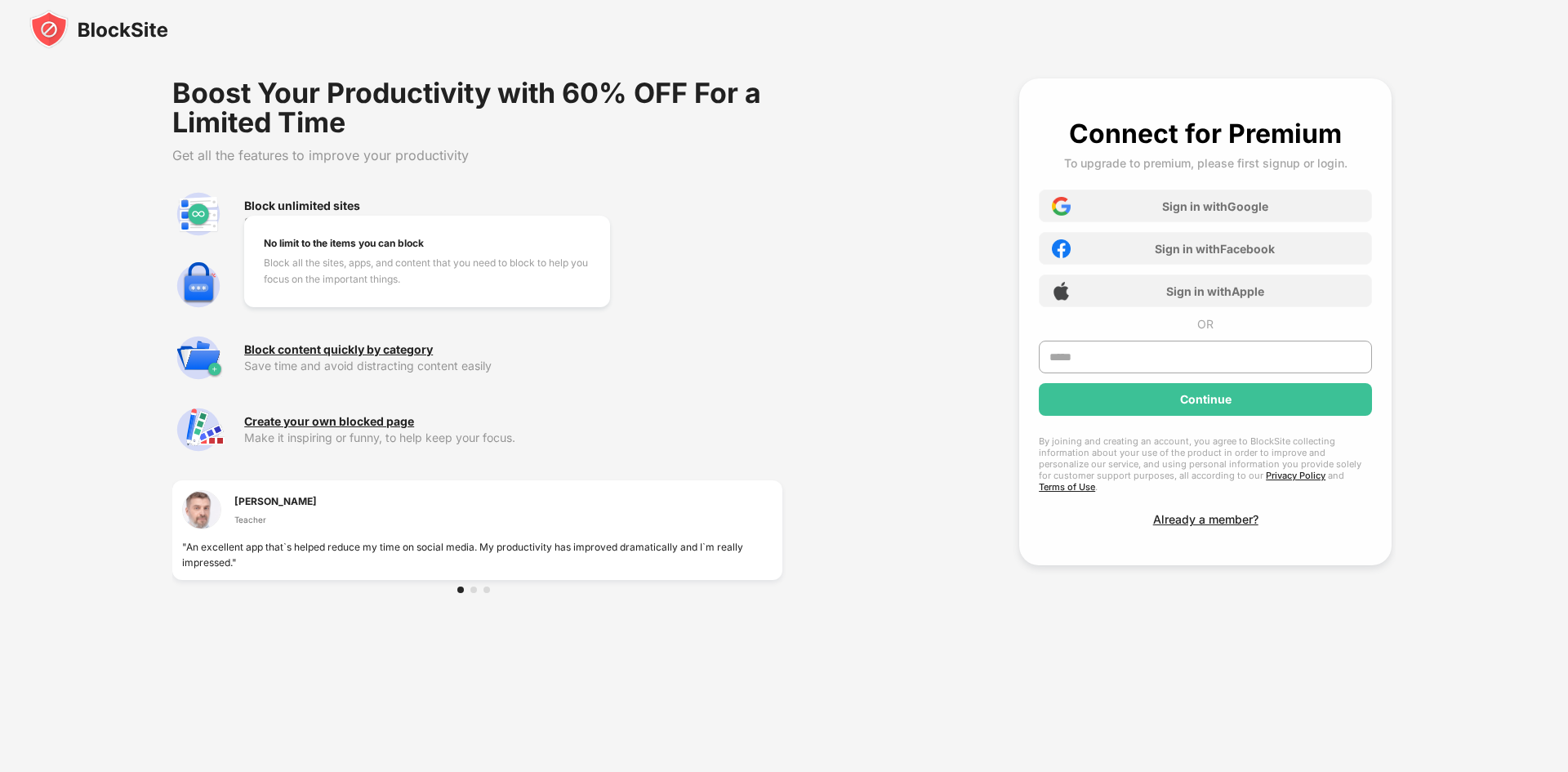
click at [310, 207] on div "Block unlimited sites" at bounding box center [302, 206] width 116 height 13
